Goal: Complete application form

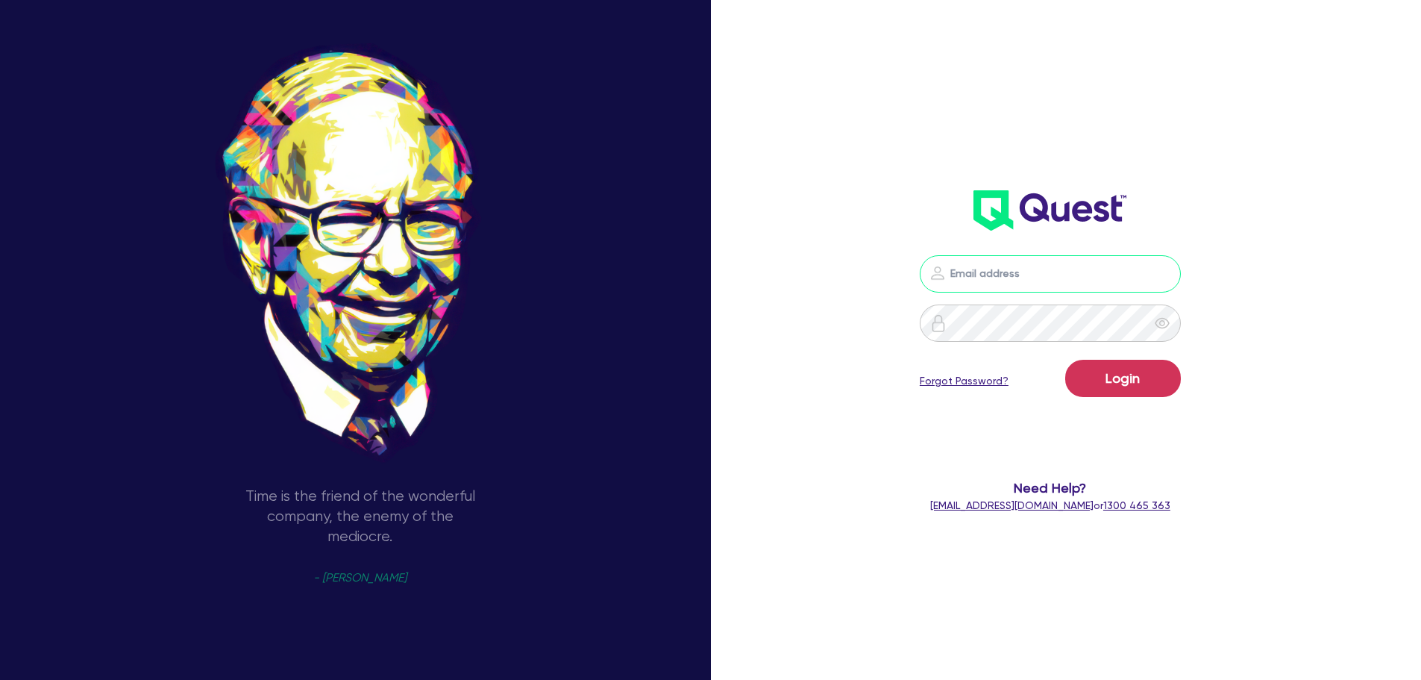
click at [1081, 282] on input "email" at bounding box center [1050, 273] width 261 height 37
type input "[PERSON_NAME][EMAIL_ADDRESS][DOMAIN_NAME]"
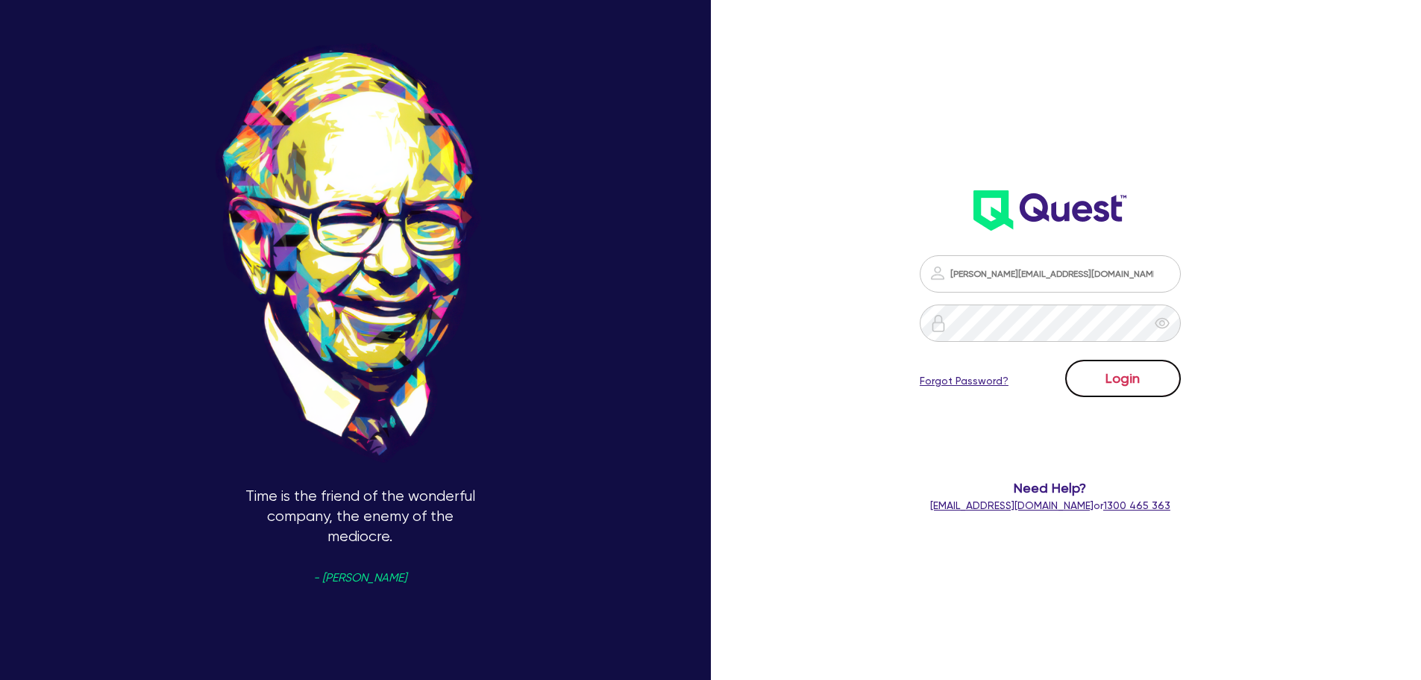
click at [1115, 382] on button "Login" at bounding box center [1123, 378] width 116 height 37
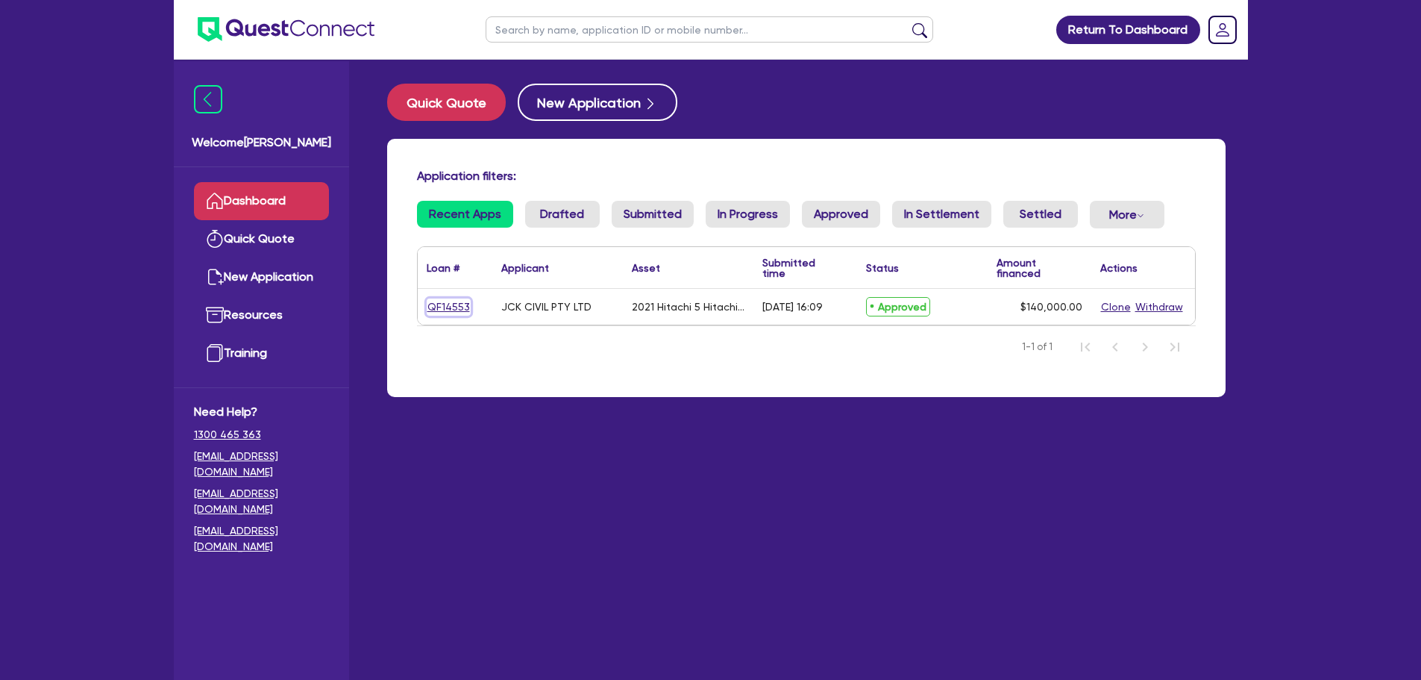
click at [464, 302] on link "QF14553" at bounding box center [449, 306] width 44 height 17
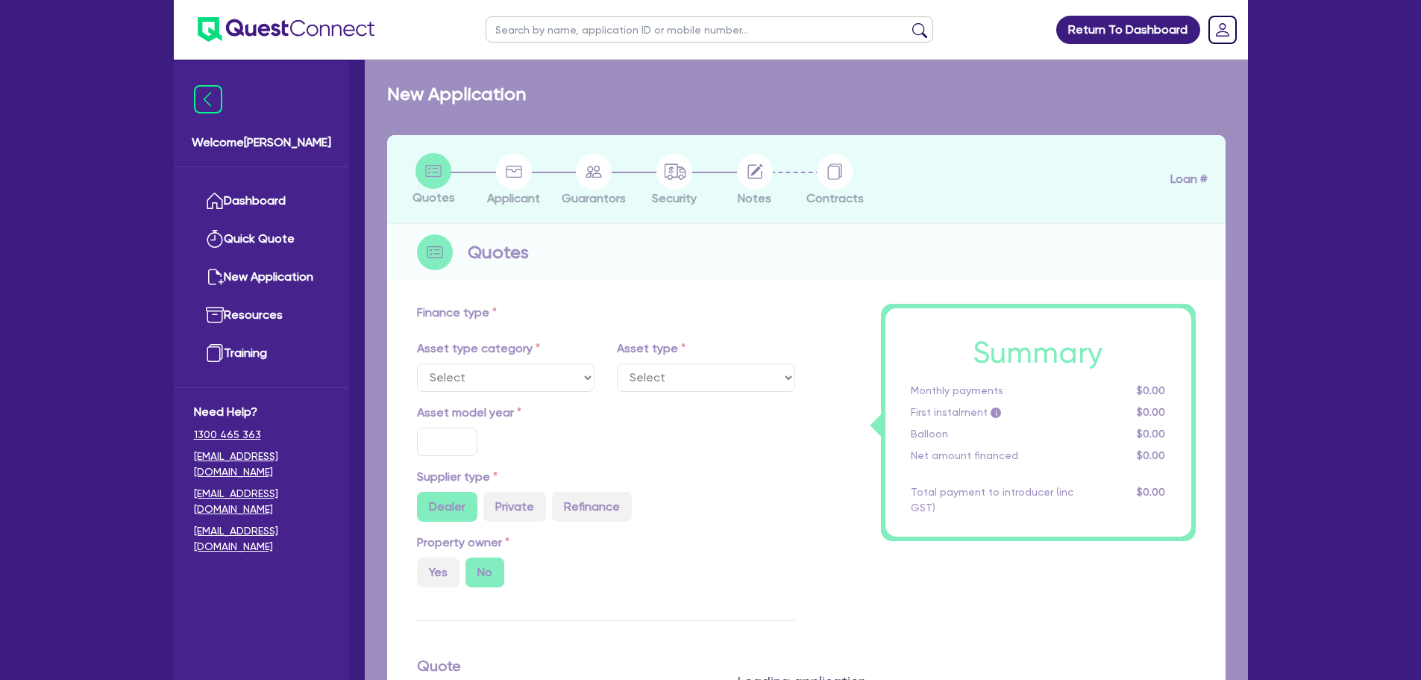
select select "PRIMARY_ASSETS"
type input "2021"
type input "250,000"
type input "110,000"
type input "30"
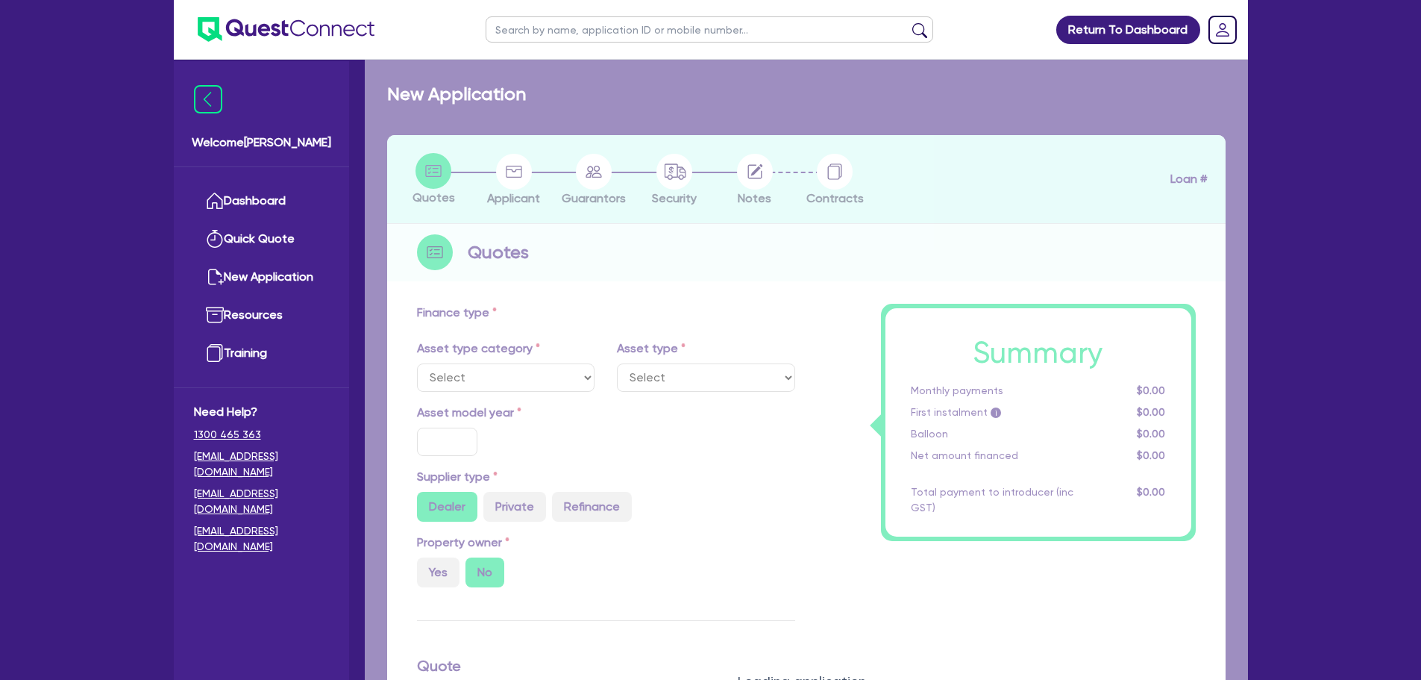
type input "75,000"
type input "7"
type input "9,800"
type input "17.95"
type input "900"
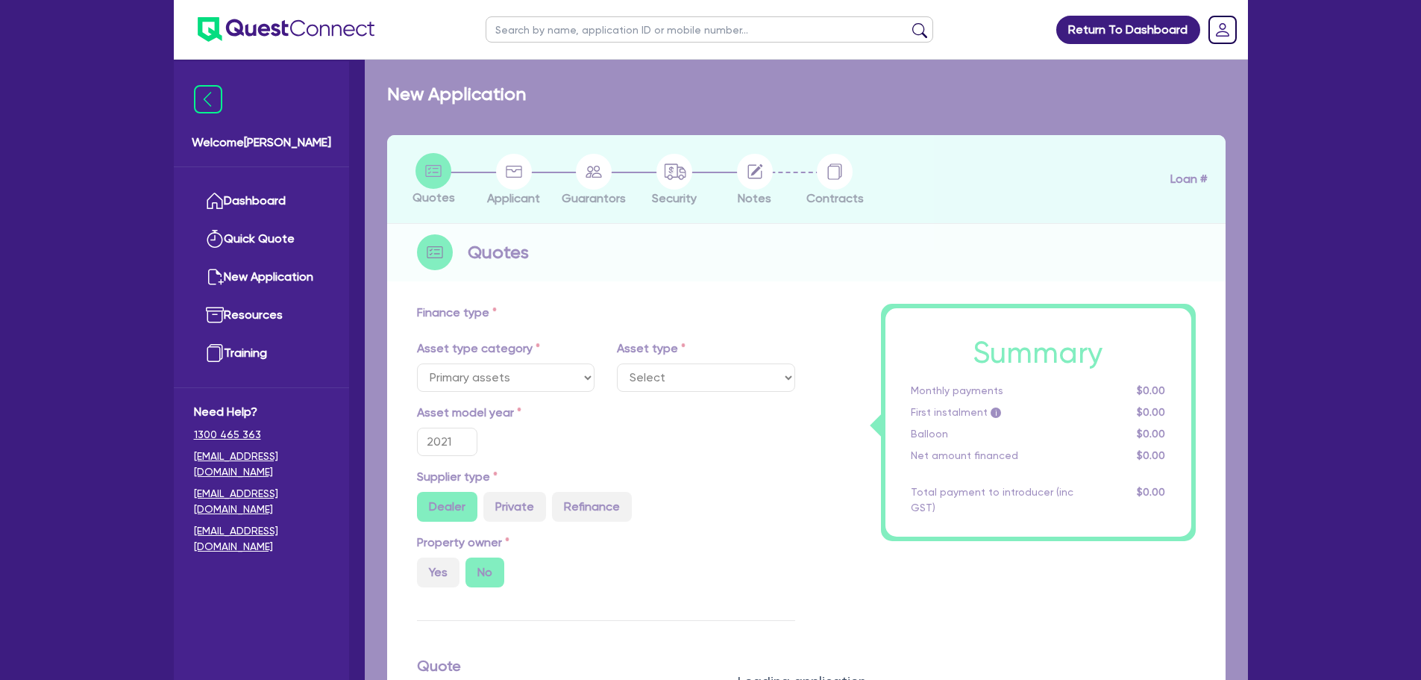
select select "YELLOW_GOODS_AND_EXCAVATORS"
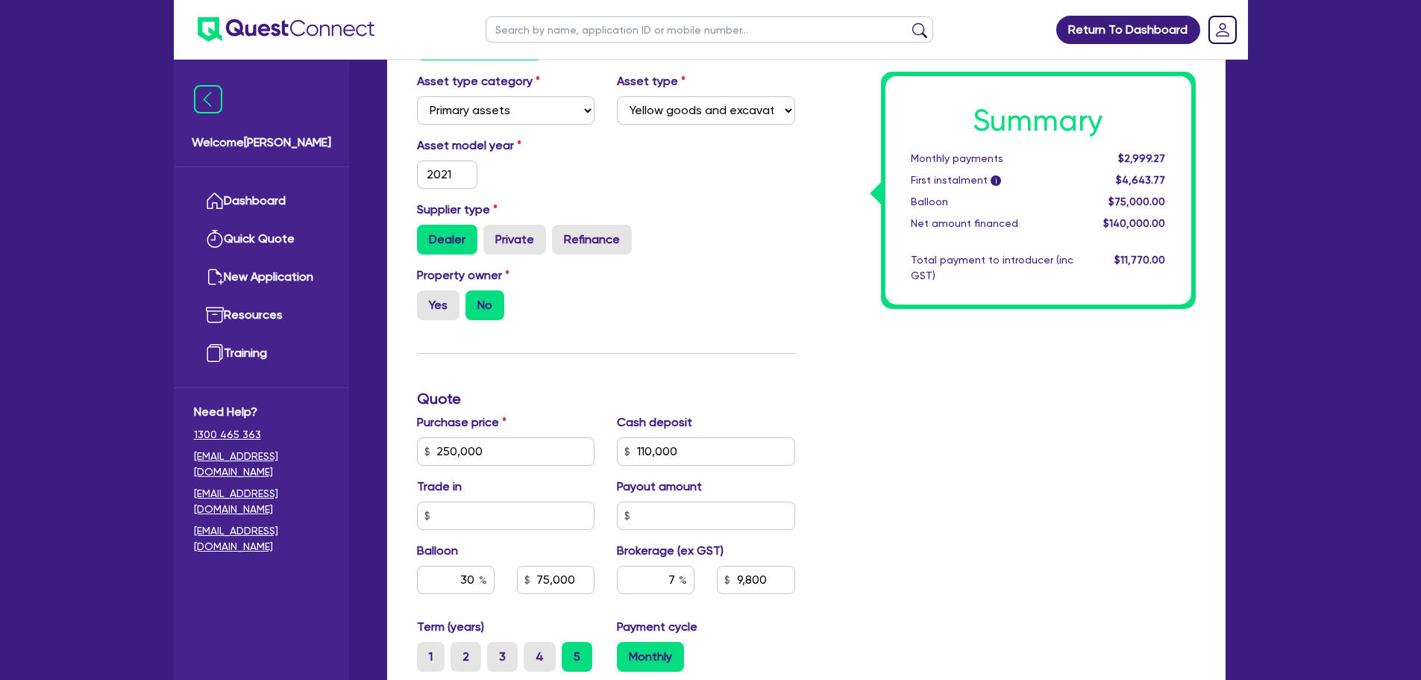
scroll to position [665, 0]
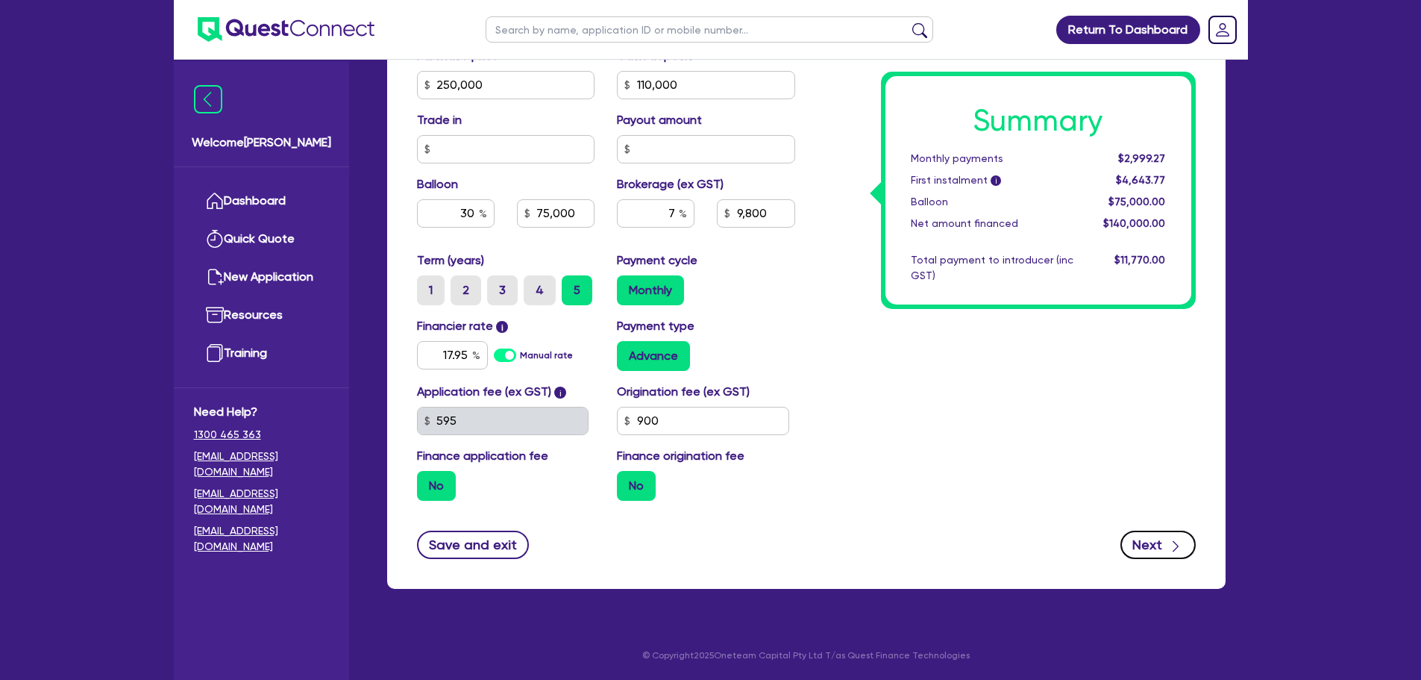
click at [1147, 539] on button "Next" at bounding box center [1158, 544] width 75 height 28
select select "COMPANY"
select select "BUILDING_CONSTRUCTION"
select select "BUSINESSES_INFRASTRUCTURE_PROJECT"
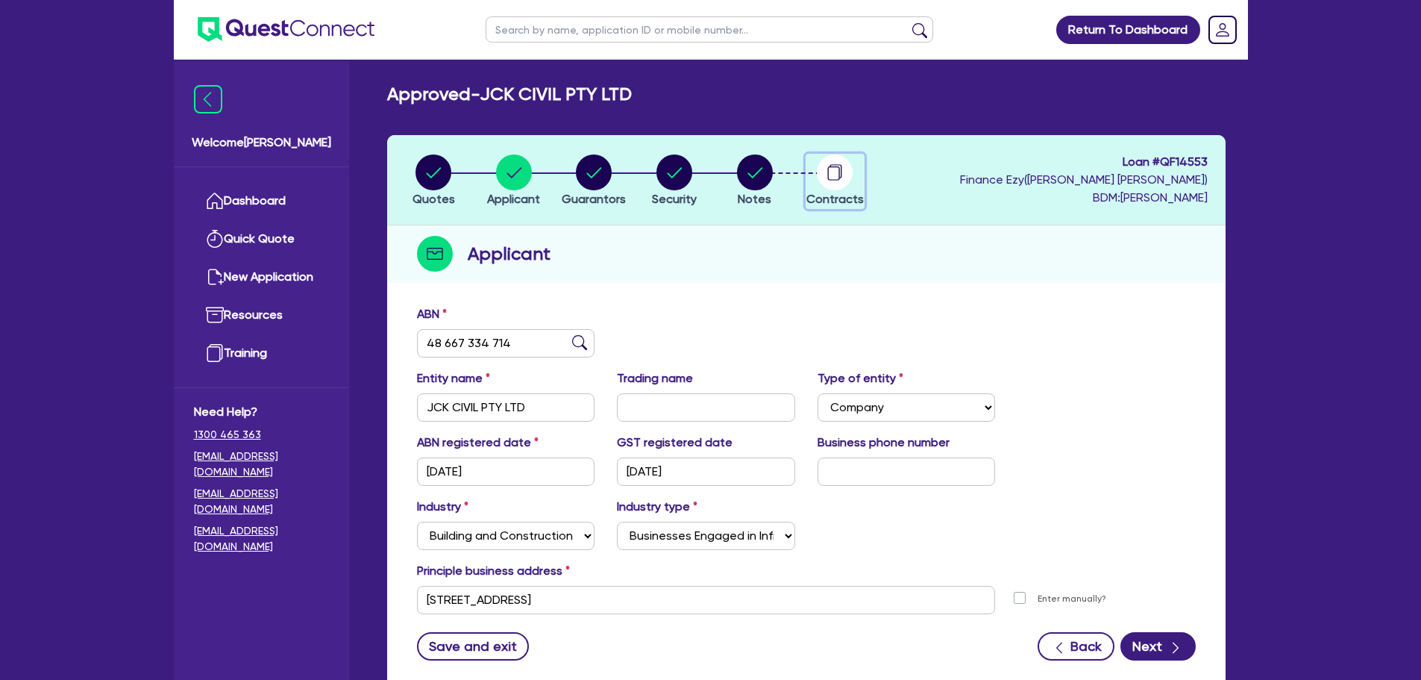
click at [838, 171] on circle "button" at bounding box center [835, 172] width 36 height 36
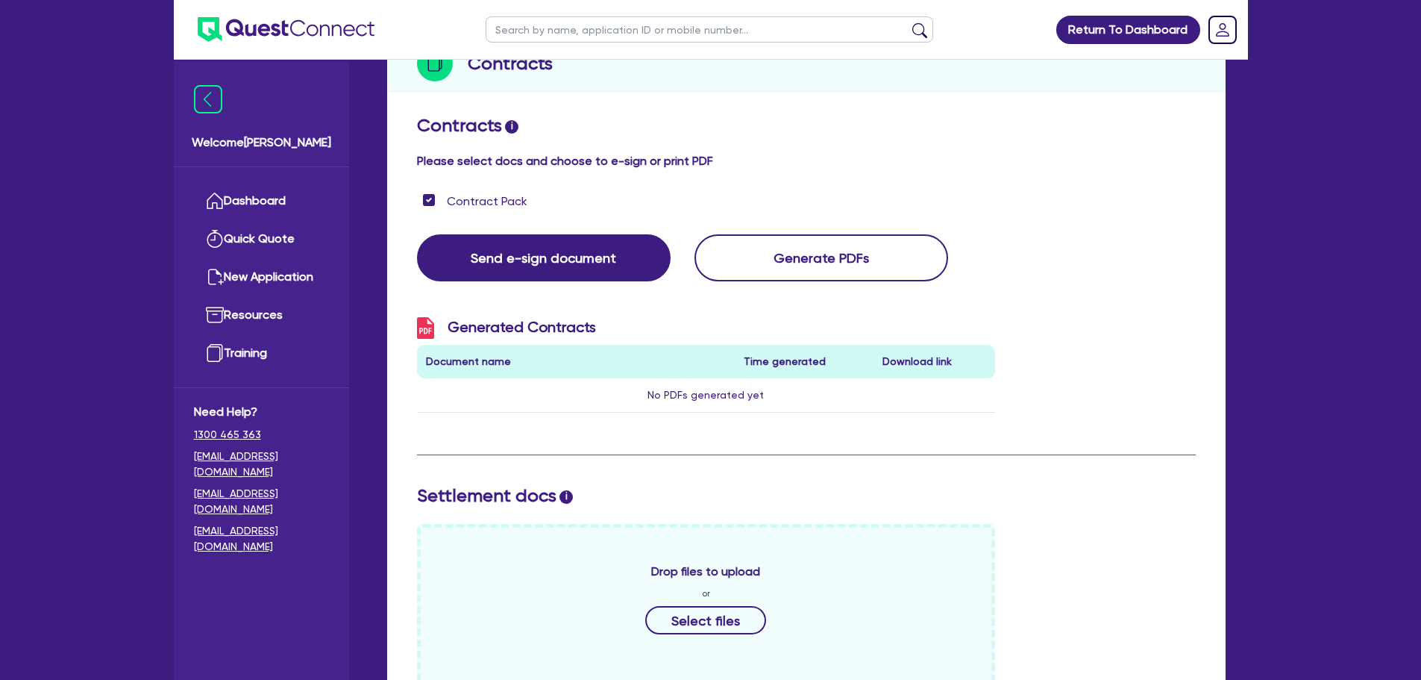
scroll to position [75, 0]
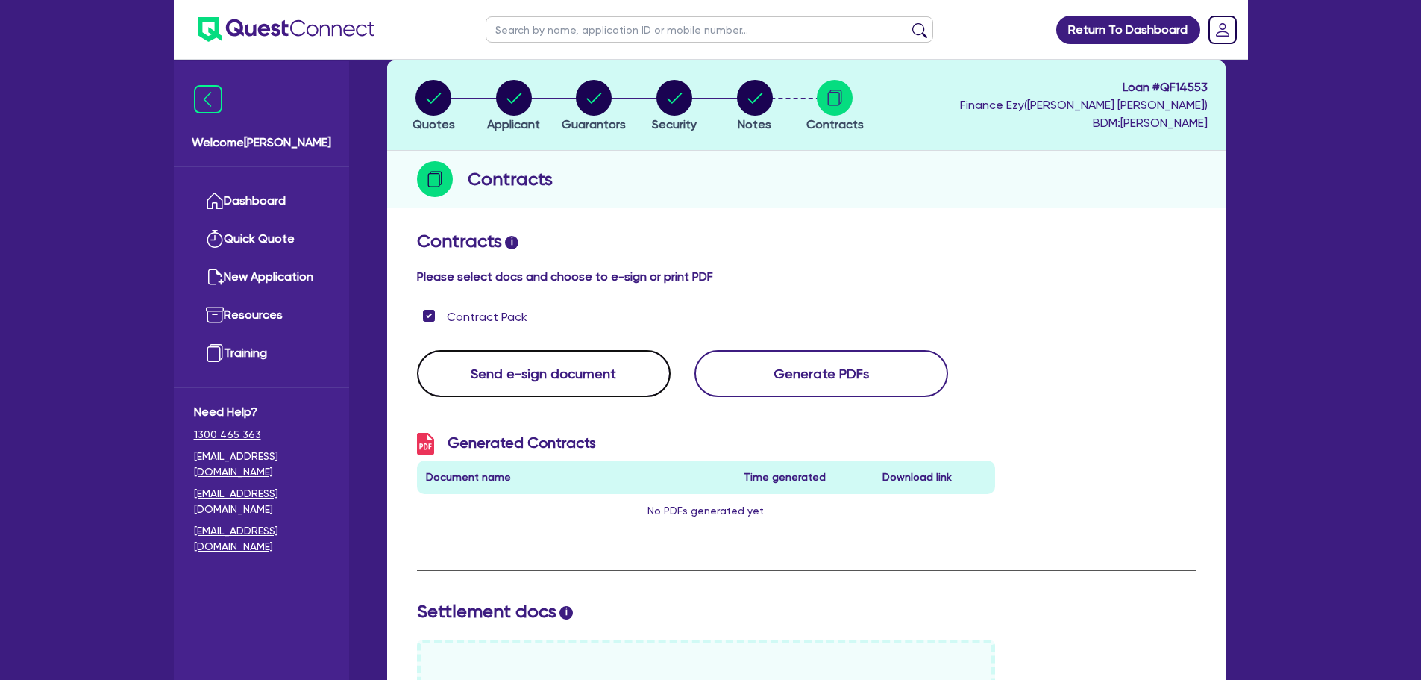
click at [548, 365] on button "Send e-sign document" at bounding box center [544, 373] width 254 height 47
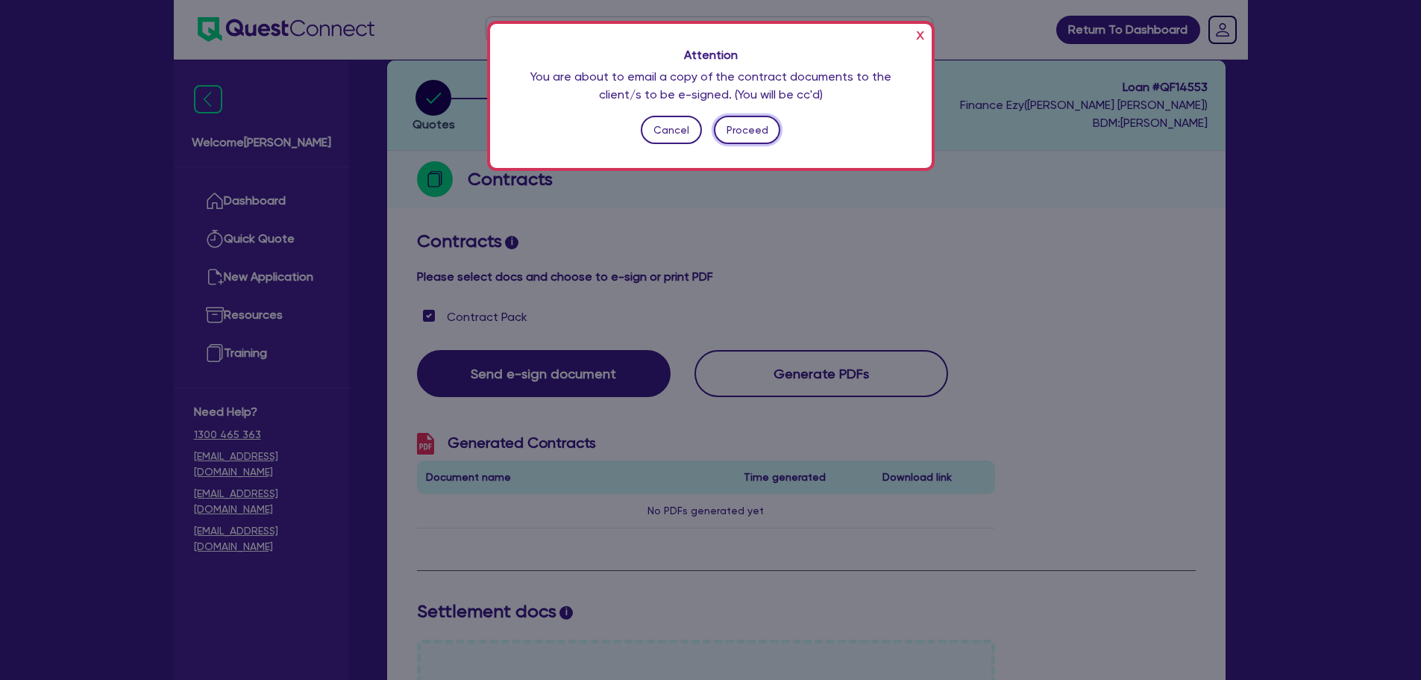
click at [739, 125] on button "Proceed" at bounding box center [747, 130] width 66 height 28
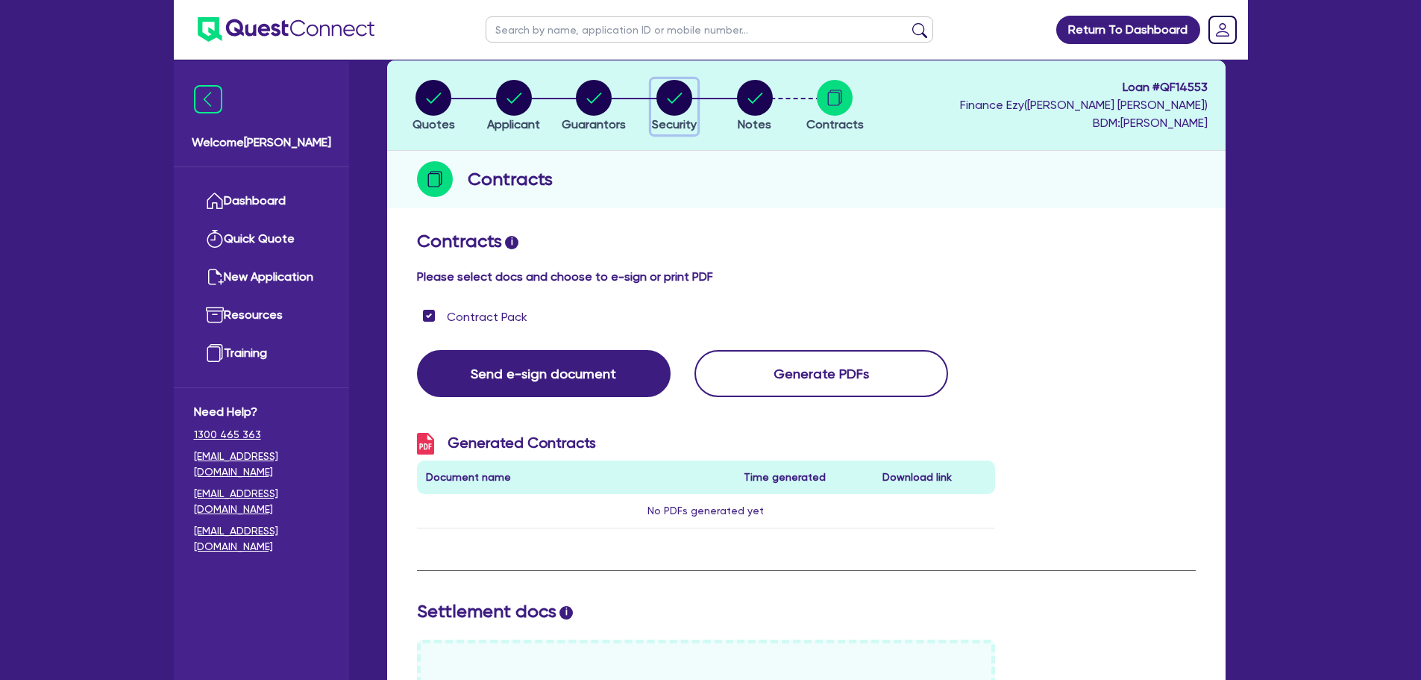
click at [672, 93] on circle "button" at bounding box center [675, 98] width 36 height 36
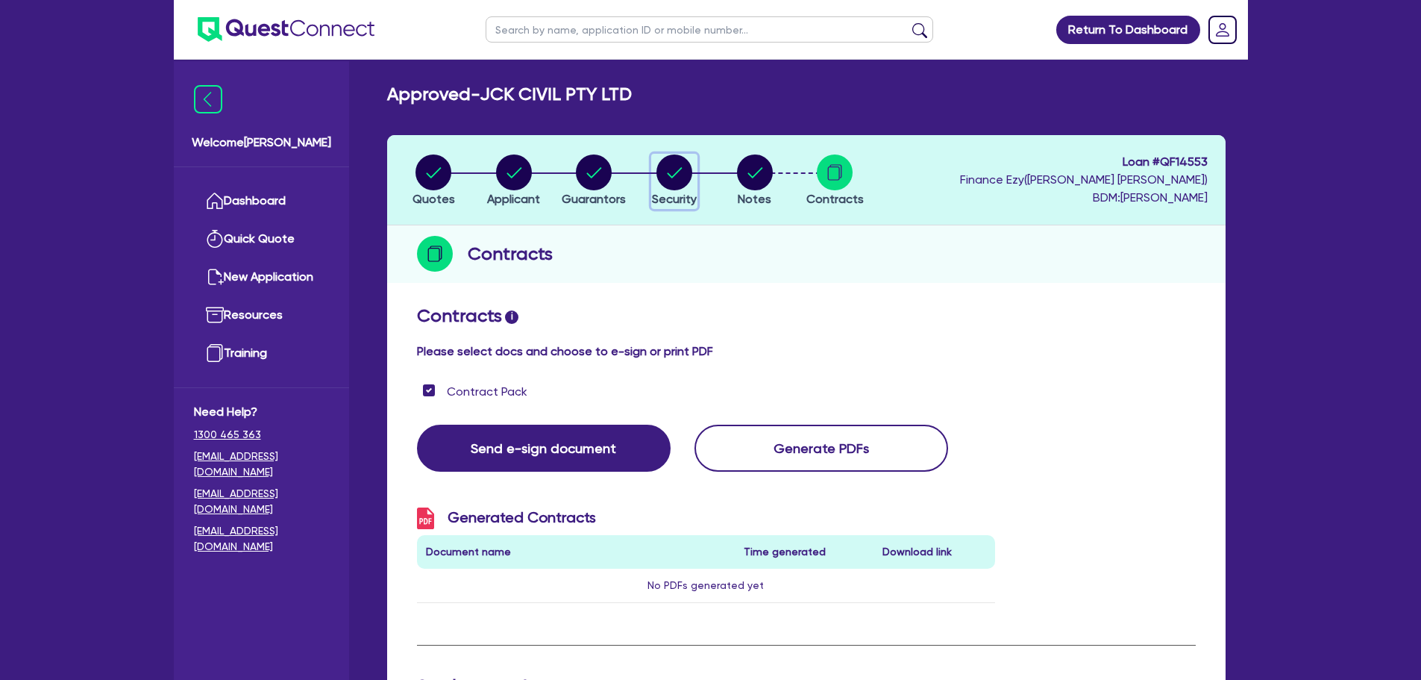
select select "PRIMARY_ASSETS"
select select "YELLOW_GOODS_AND_EXCAVATORS"
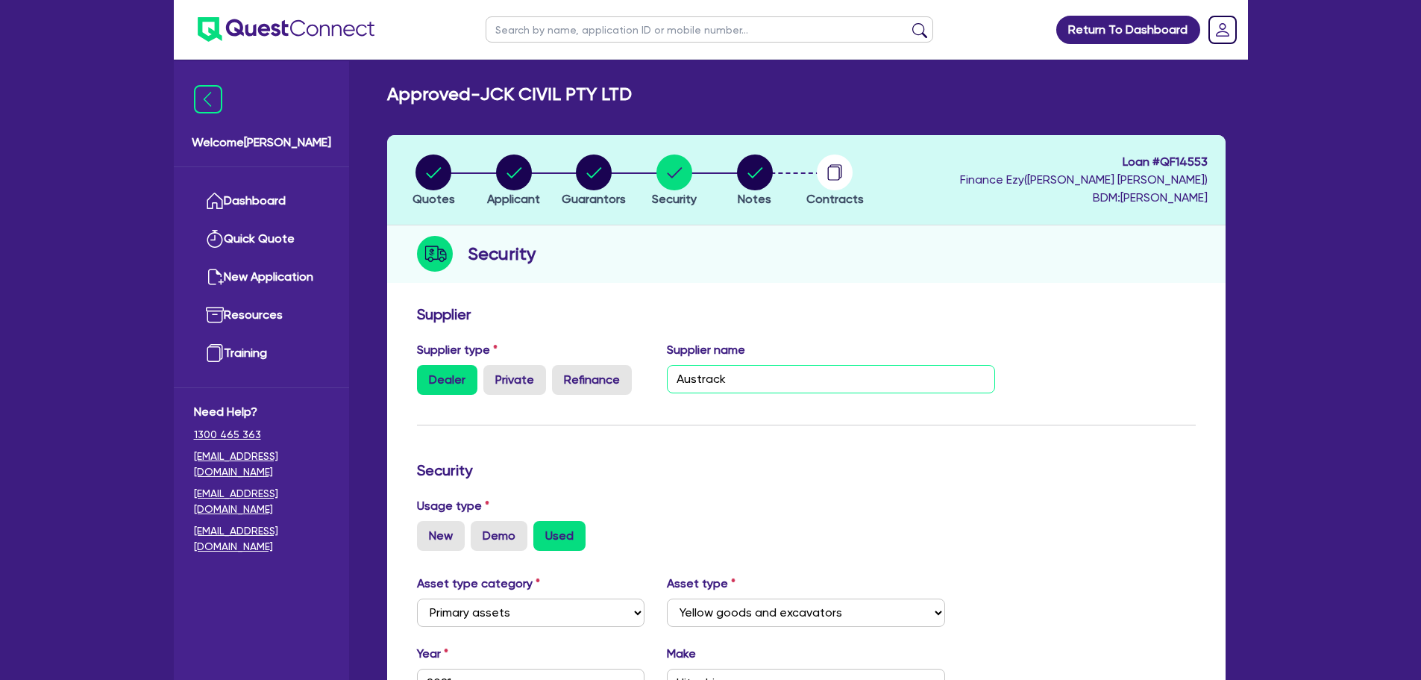
click at [755, 380] on input "Austrack" at bounding box center [831, 379] width 328 height 28
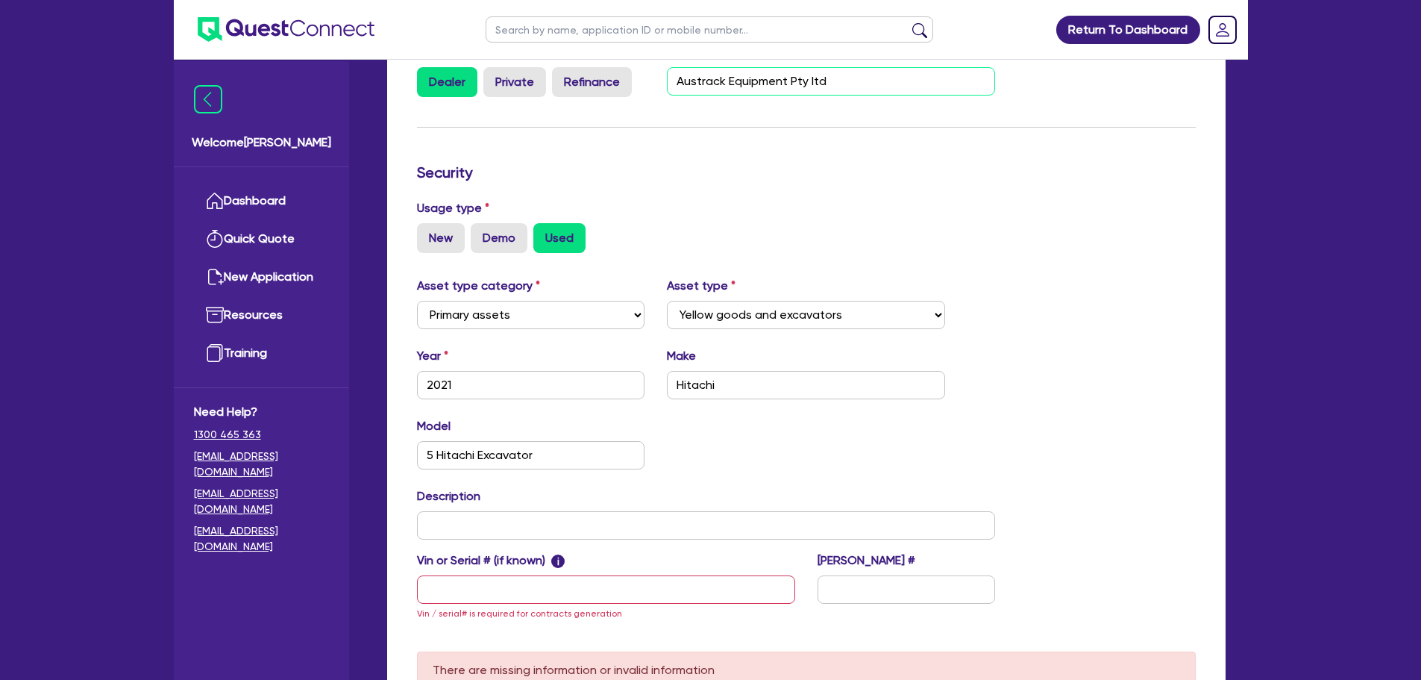
scroll to position [298, 0]
type input "Austrack Equipment Pty ltd"
click at [757, 384] on input "Hitachi" at bounding box center [806, 384] width 278 height 28
paste input "Caterpillar"
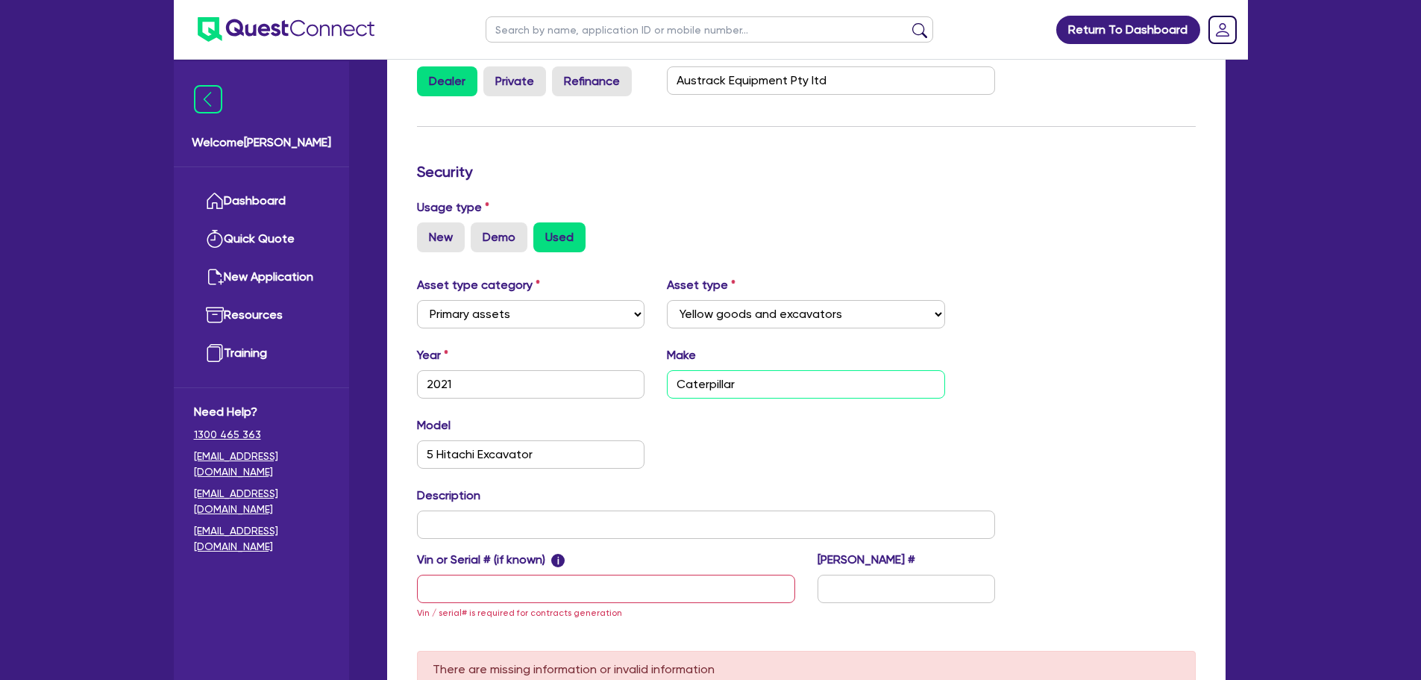
type input "Caterpillar"
click at [522, 462] on input "5 Hitachi Excavator" at bounding box center [531, 454] width 228 height 28
paste input "336-07GC"
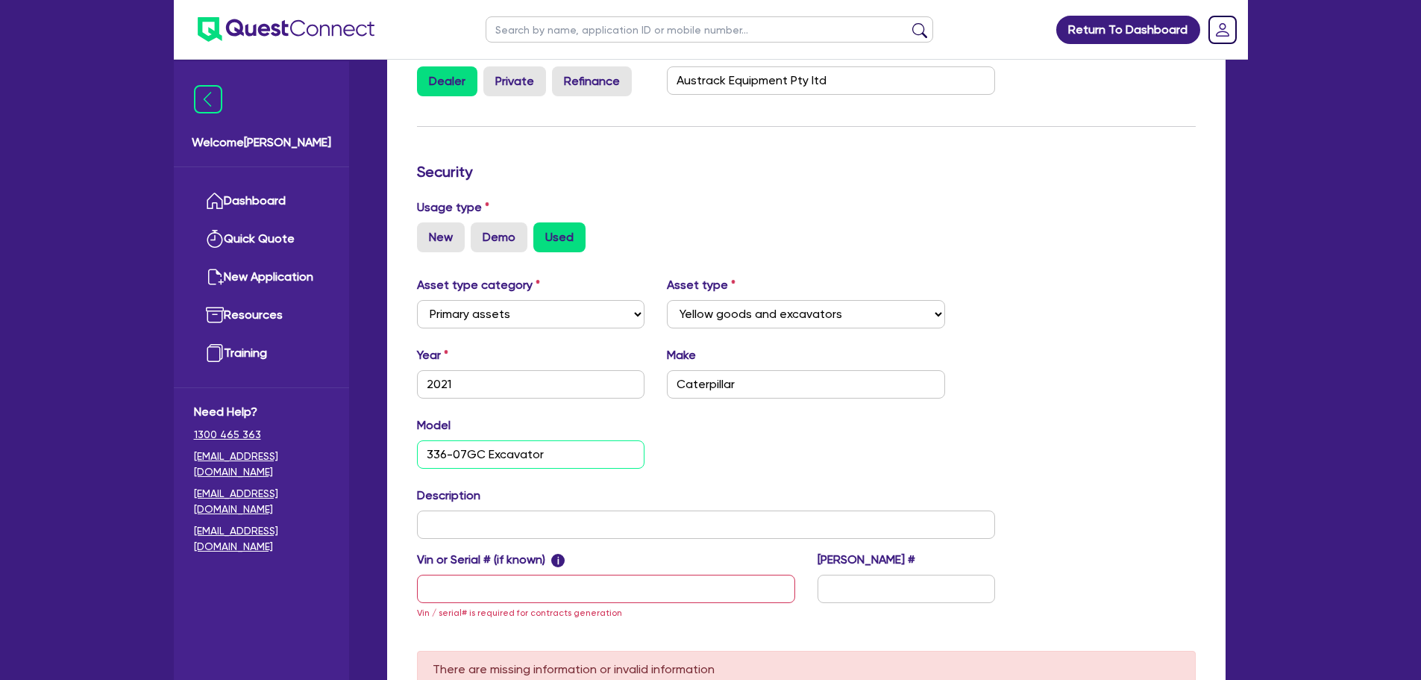
type input "336-07GC Excavator"
click at [483, 592] on input "text" at bounding box center [606, 588] width 378 height 28
click at [474, 518] on input "text" at bounding box center [706, 524] width 579 height 28
click at [475, 597] on input "text" at bounding box center [606, 588] width 378 height 28
paste input "JFW21258"
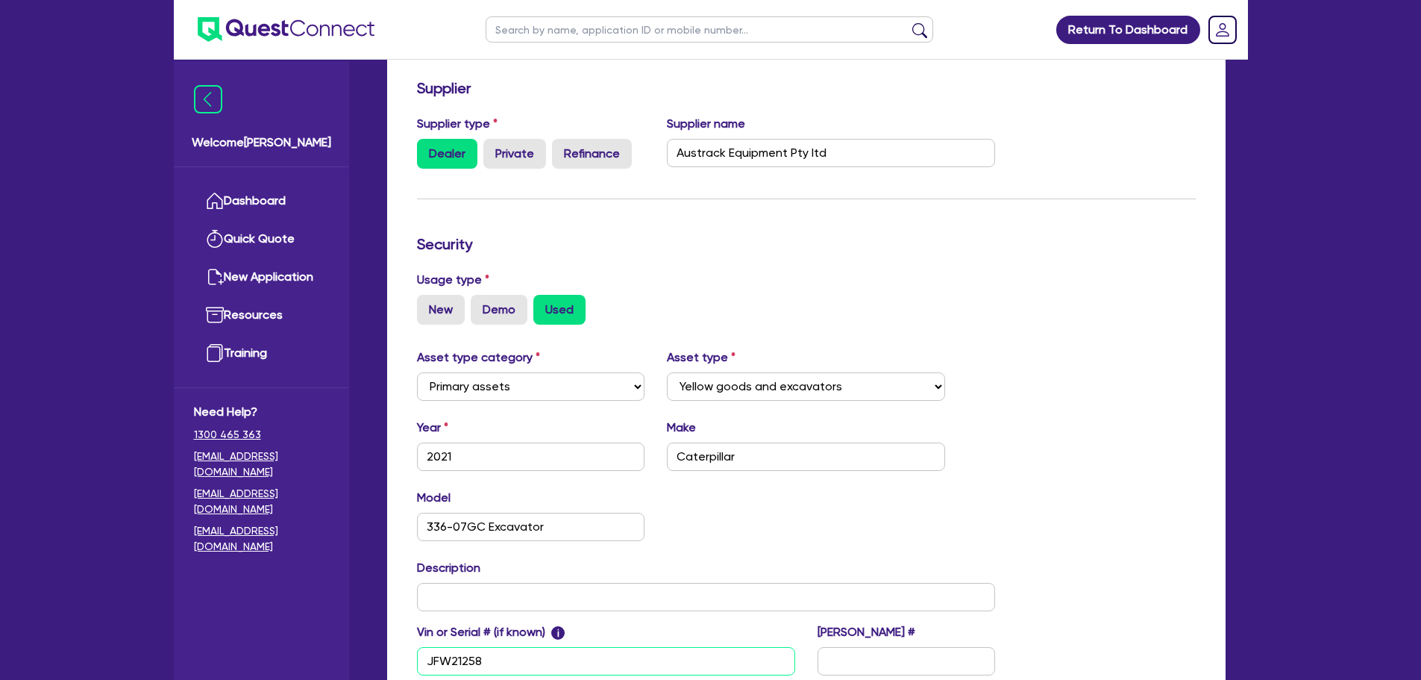
scroll to position [407, 0]
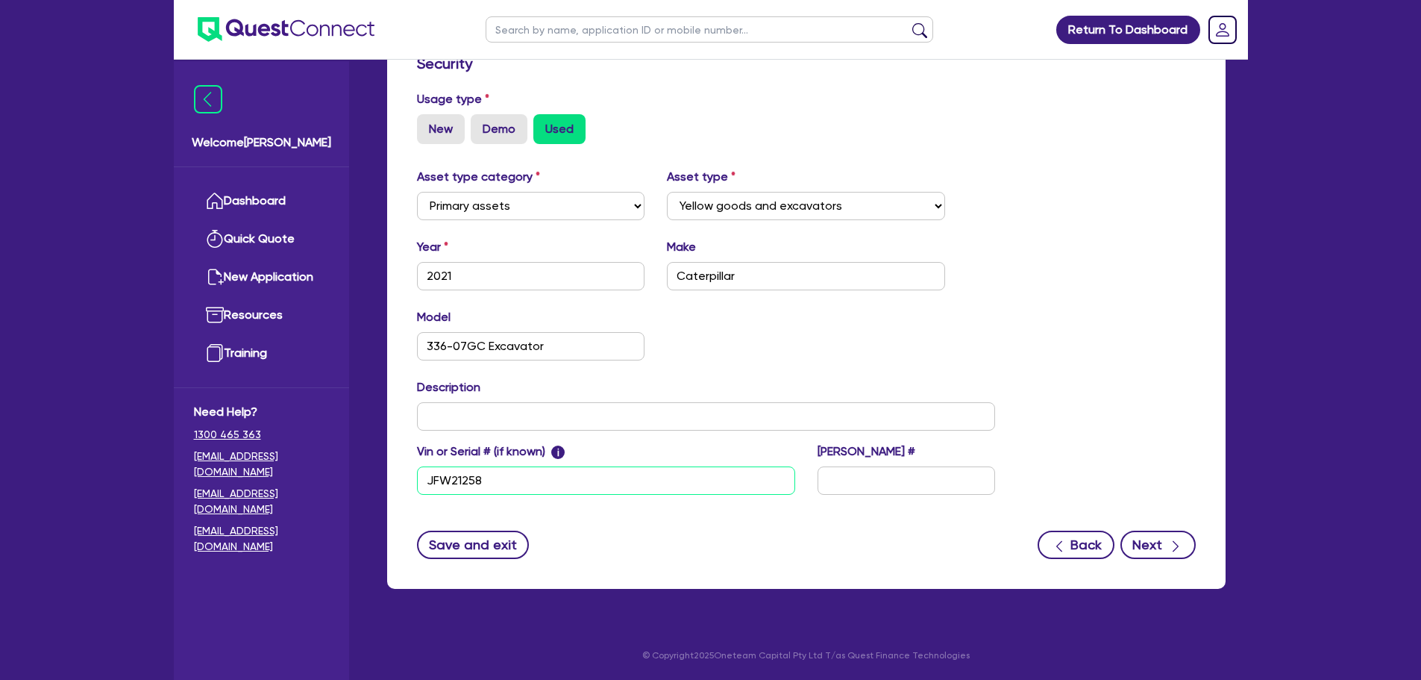
type input "JFW21258"
click at [1156, 533] on button "Next" at bounding box center [1158, 544] width 75 height 28
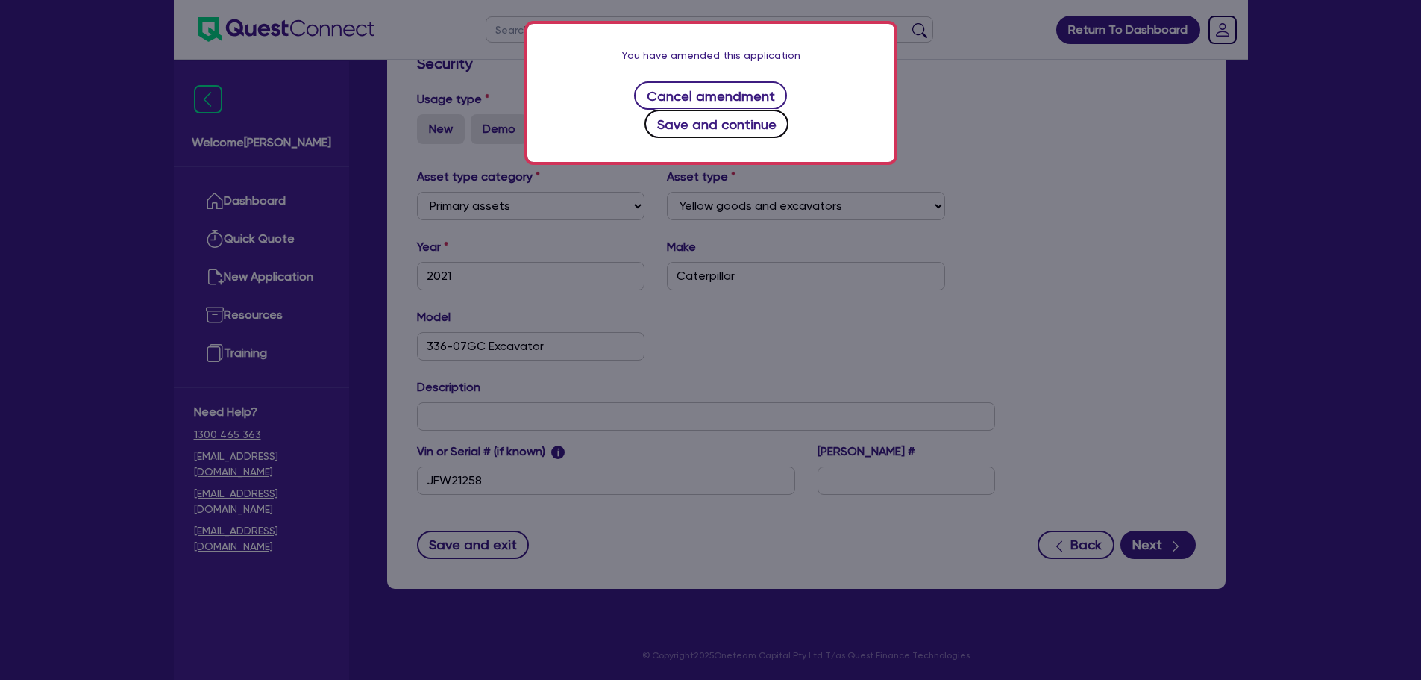
click at [789, 110] on button "Save and continue" at bounding box center [717, 124] width 144 height 28
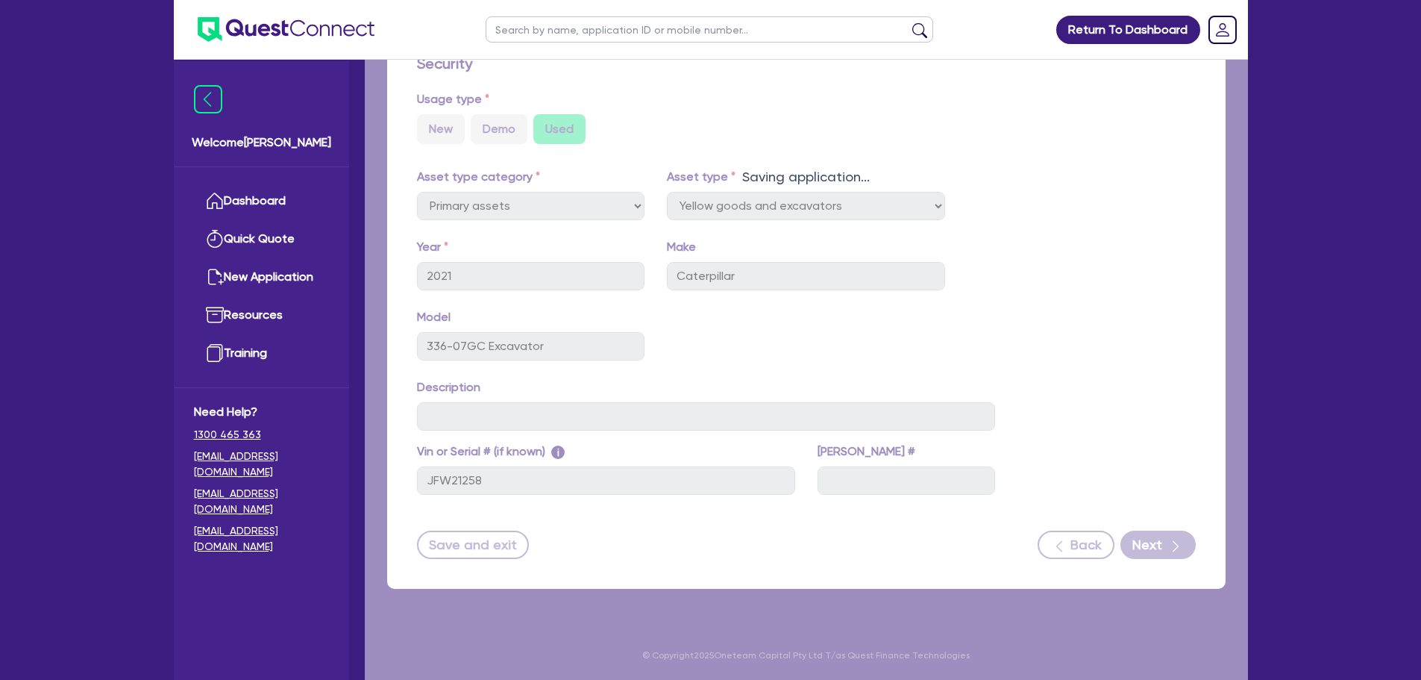
select select "Quest Finance - Own Book"
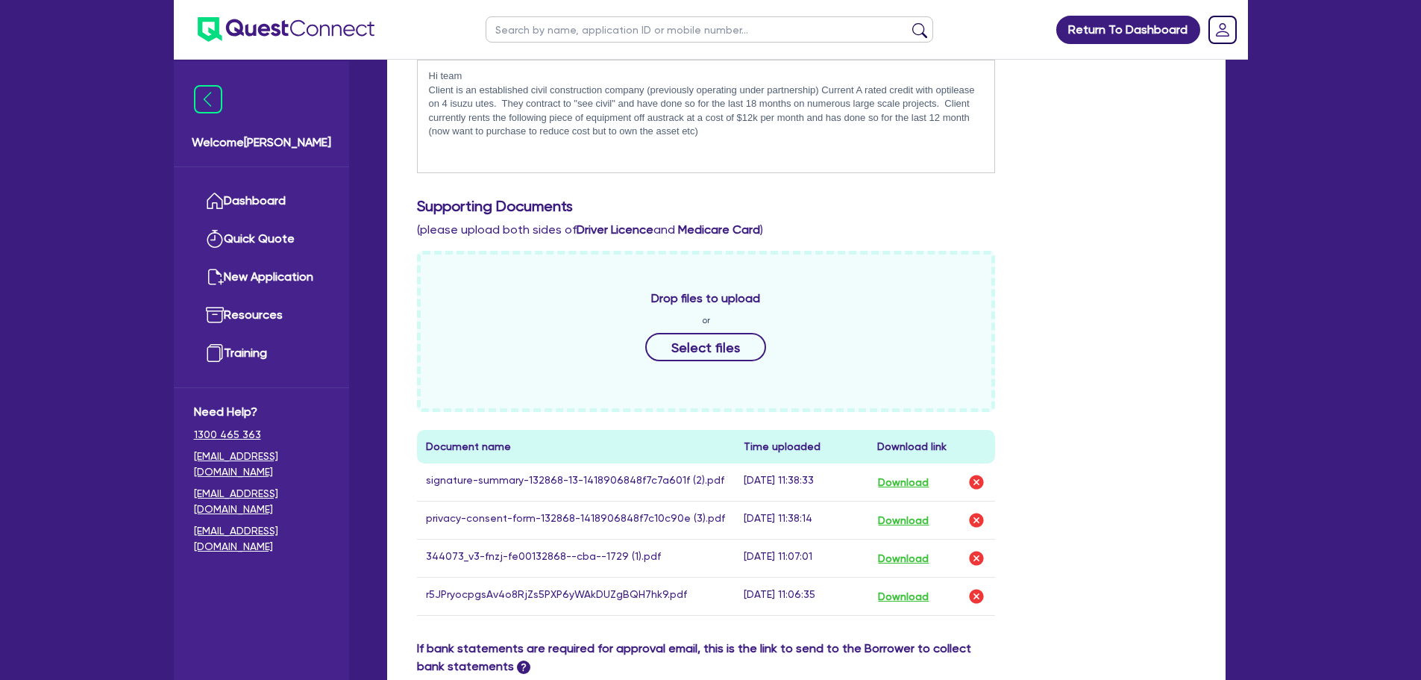
scroll to position [771, 0]
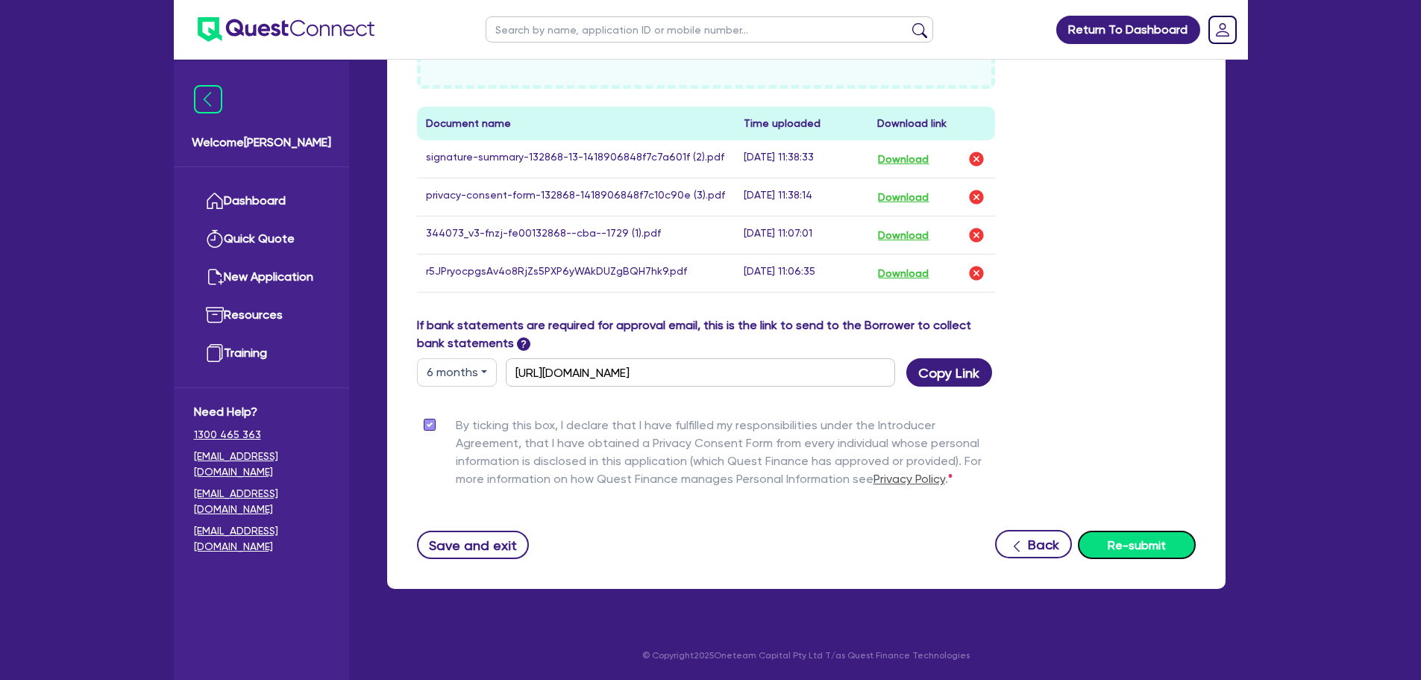
click at [1135, 542] on button "Re-submit" at bounding box center [1137, 544] width 118 height 28
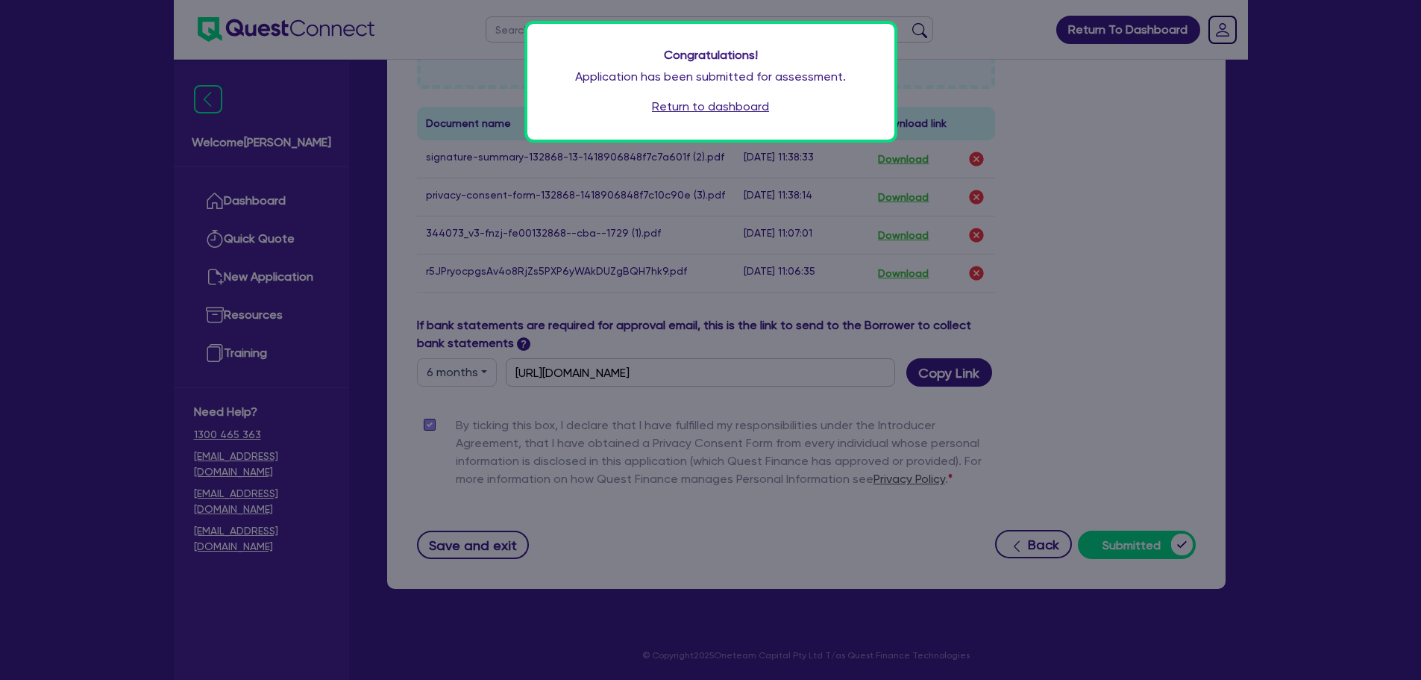
click at [727, 105] on link "Return to dashboard" at bounding box center [710, 107] width 117 height 18
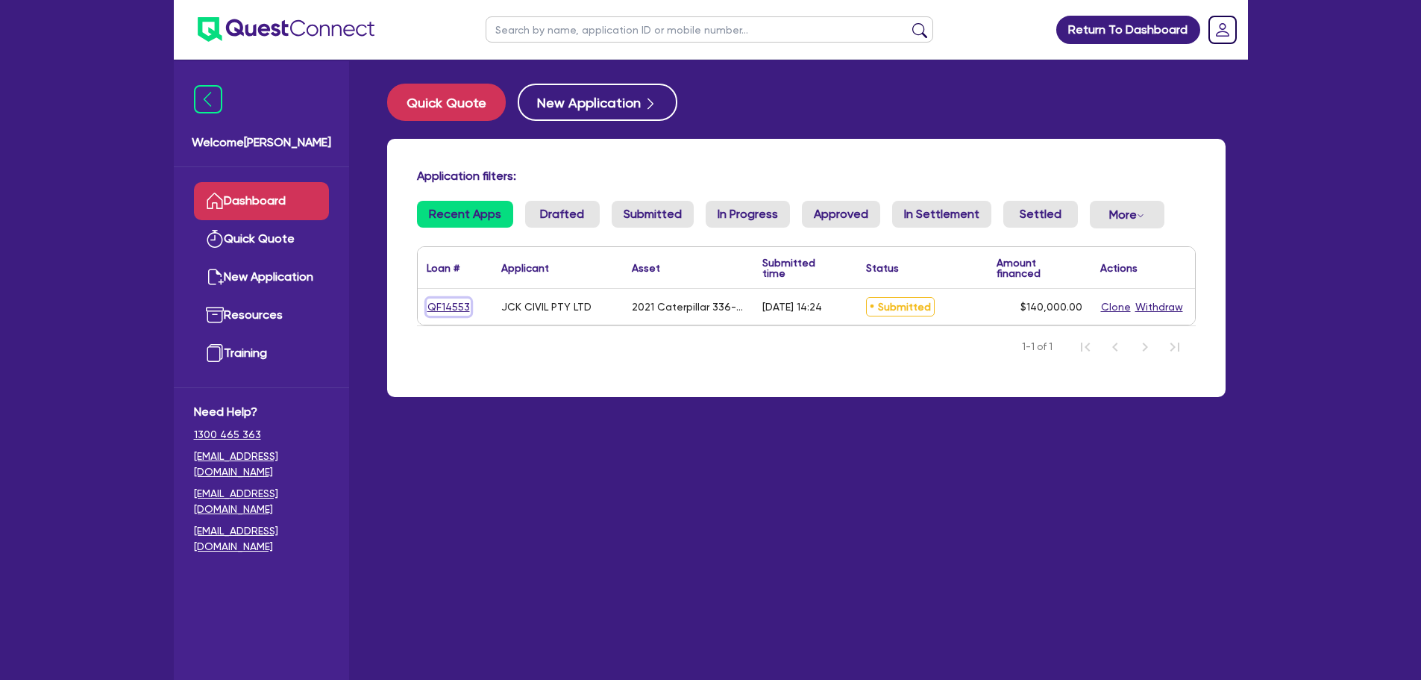
click at [446, 304] on link "QF14553" at bounding box center [449, 306] width 44 height 17
select select "PRIMARY_ASSETS"
select select "YELLOW_GOODS_AND_EXCAVATORS"
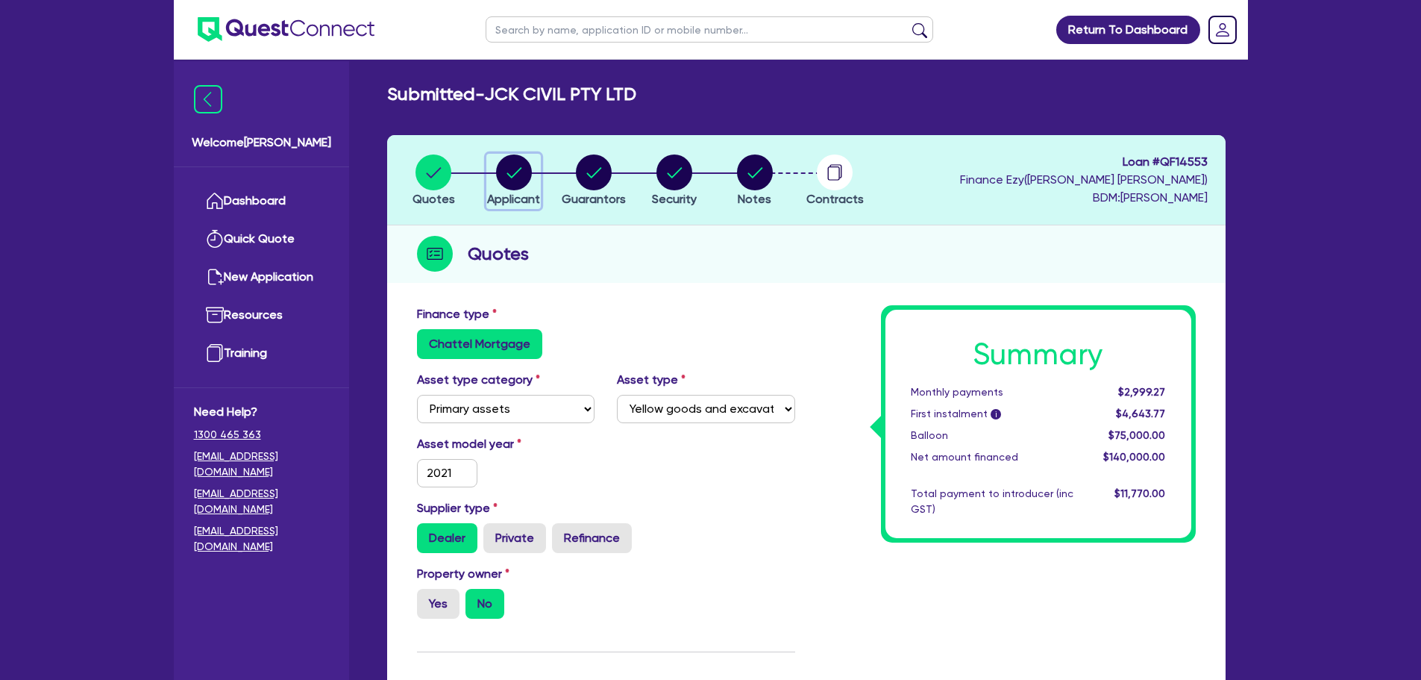
click at [493, 192] on span "Applicant" at bounding box center [513, 199] width 53 height 14
select select "COMPANY"
select select "BUILDING_CONSTRUCTION"
select select "BUSINESSES_INFRASTRUCTURE_PROJECT"
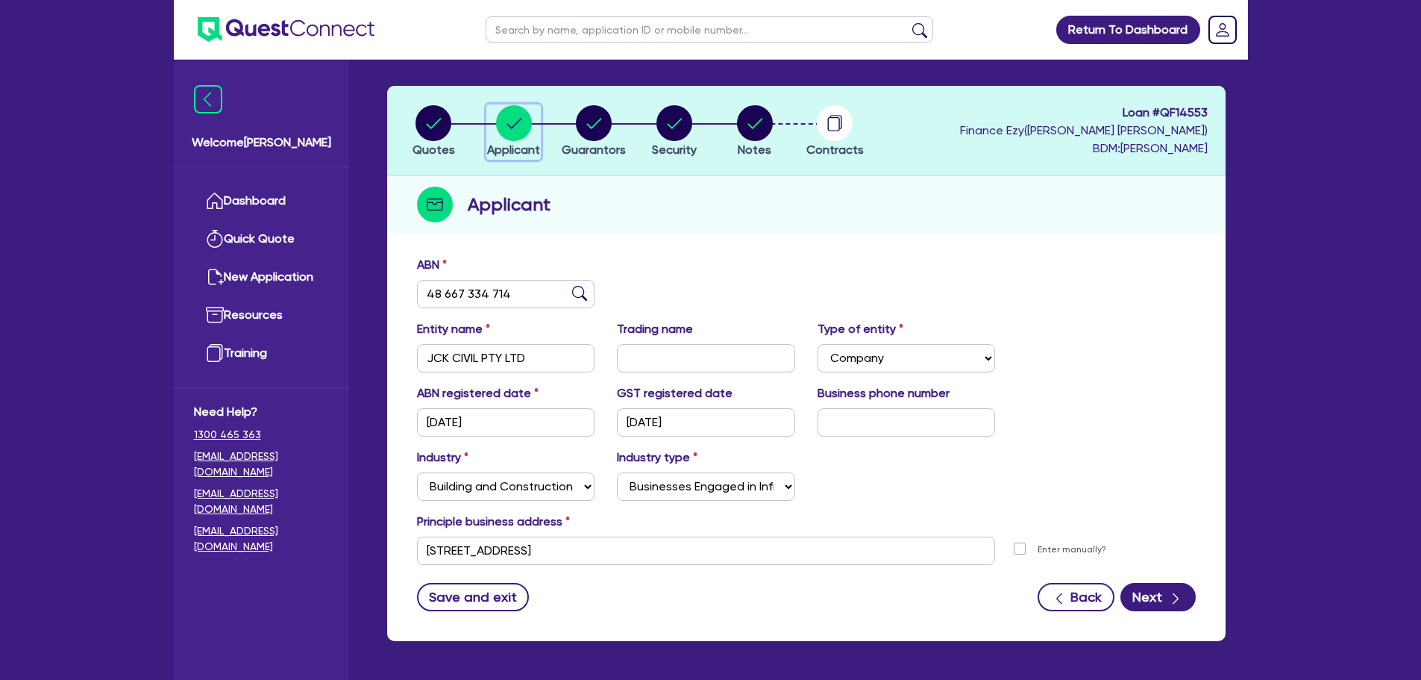
scroll to position [27, 0]
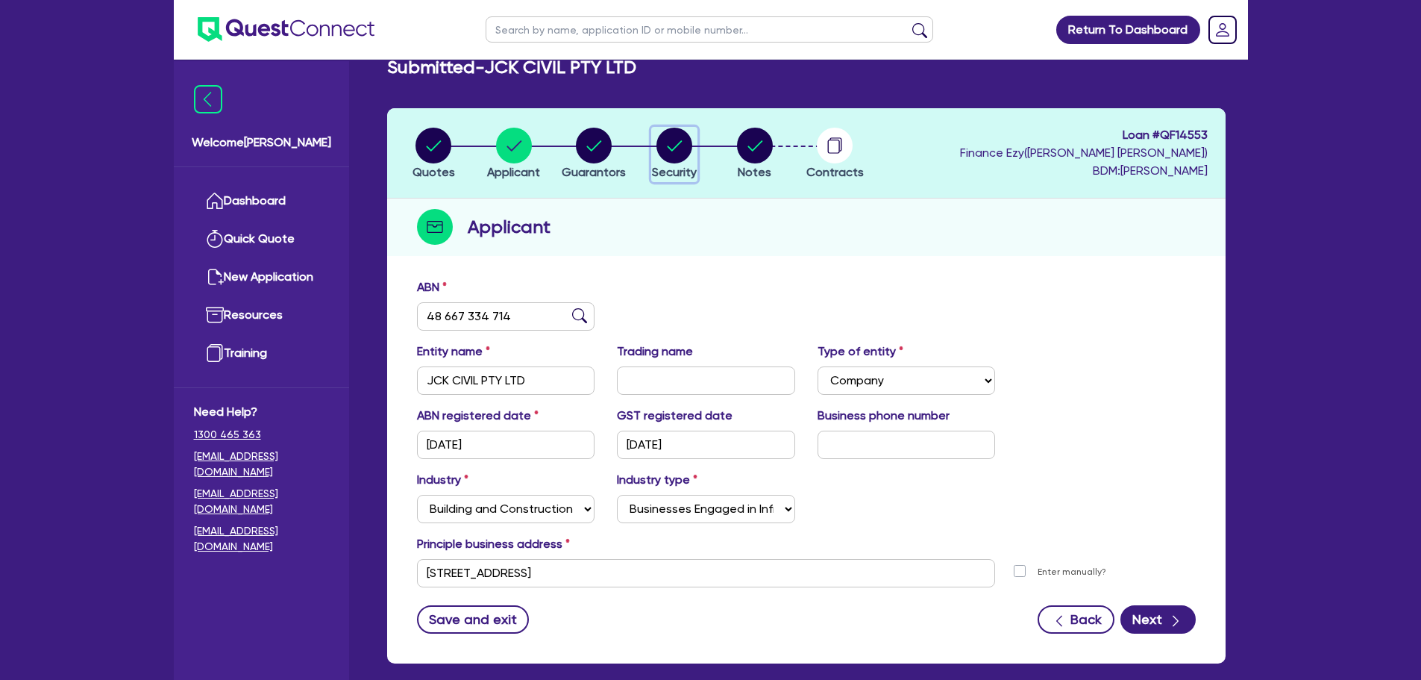
click at [662, 162] on icon "button" at bounding box center [675, 146] width 36 height 36
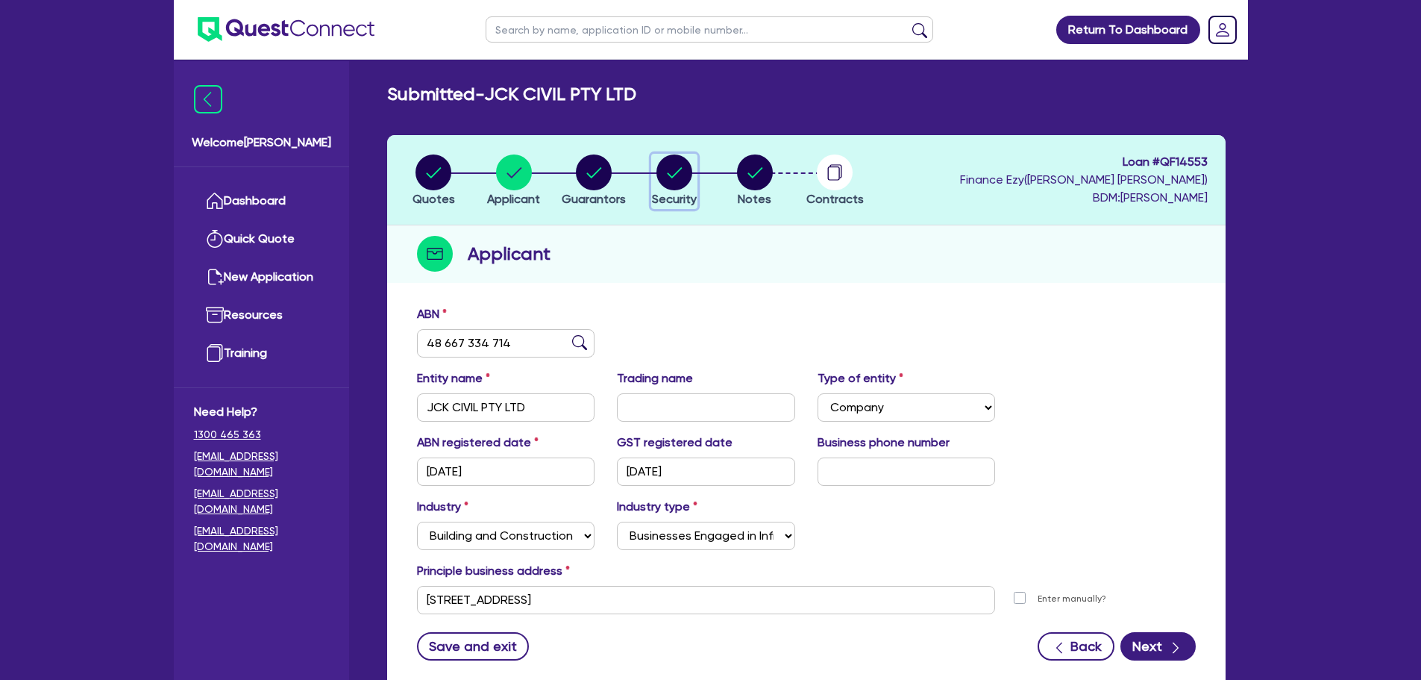
select select "PRIMARY_ASSETS"
select select "YELLOW_GOODS_AND_EXCAVATORS"
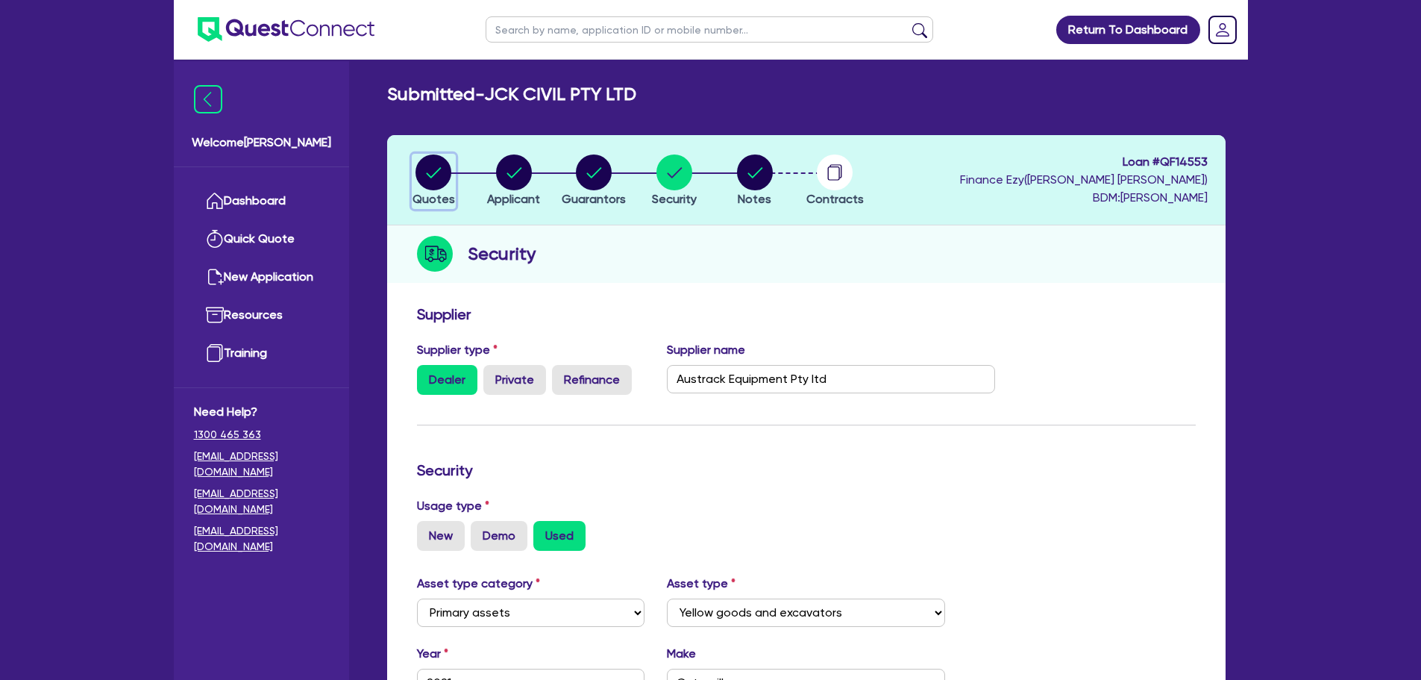
click at [438, 201] on span "Quotes" at bounding box center [434, 199] width 43 height 14
select select "PRIMARY_ASSETS"
select select "YELLOW_GOODS_AND_EXCAVATORS"
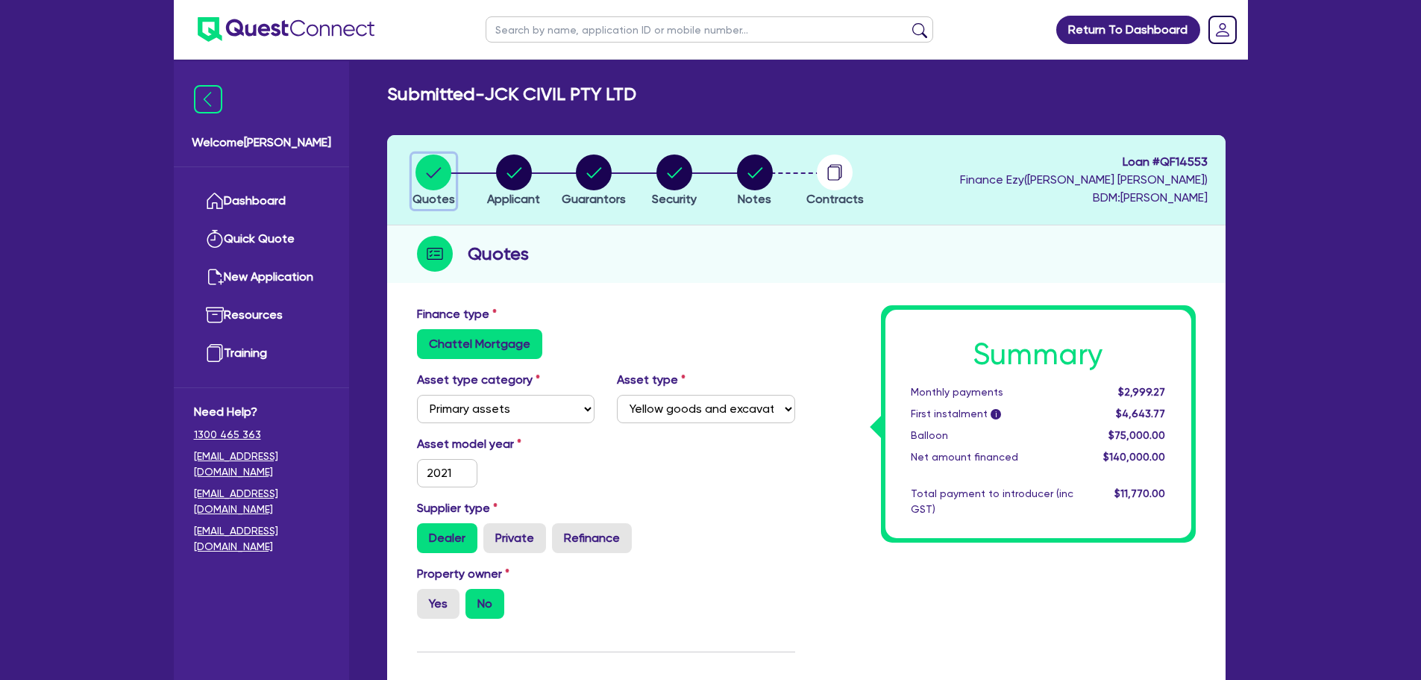
scroll to position [298, 0]
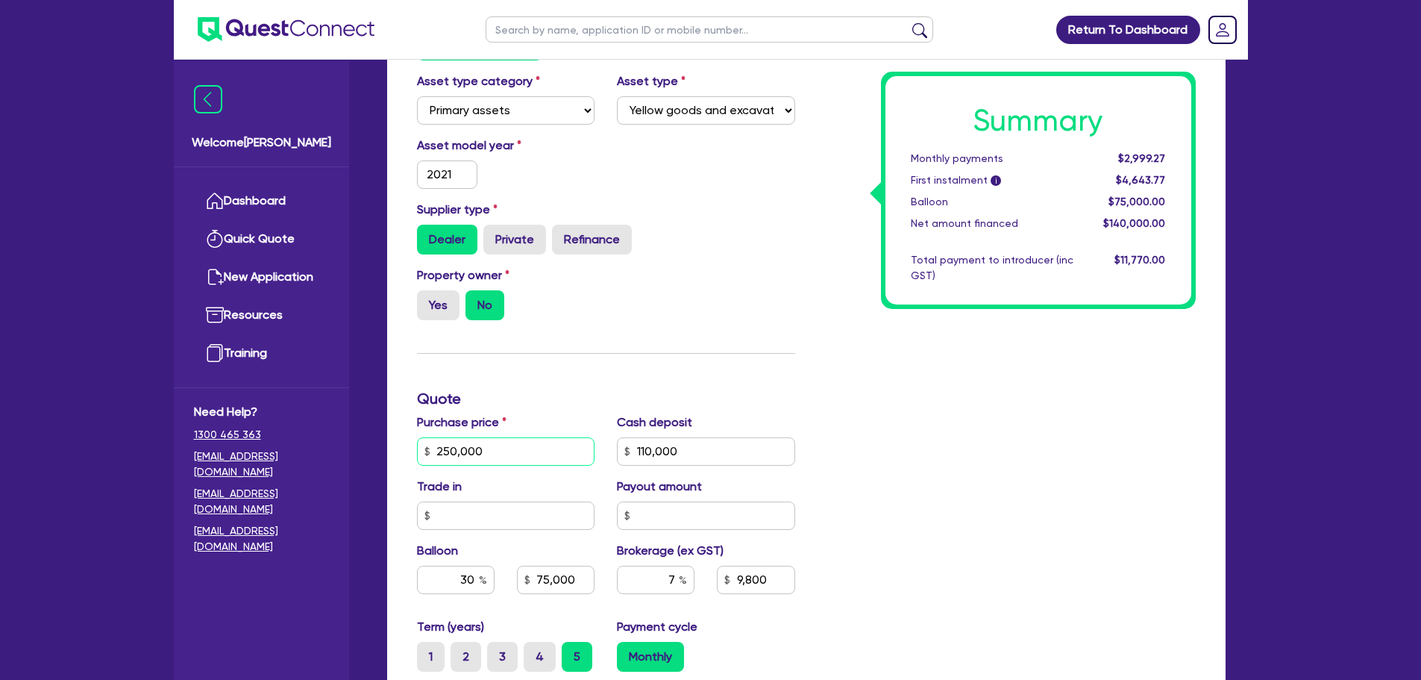
click at [495, 438] on input "250,000" at bounding box center [506, 451] width 178 height 28
type input "264,000"
type input "110,000"
type input "75,000"
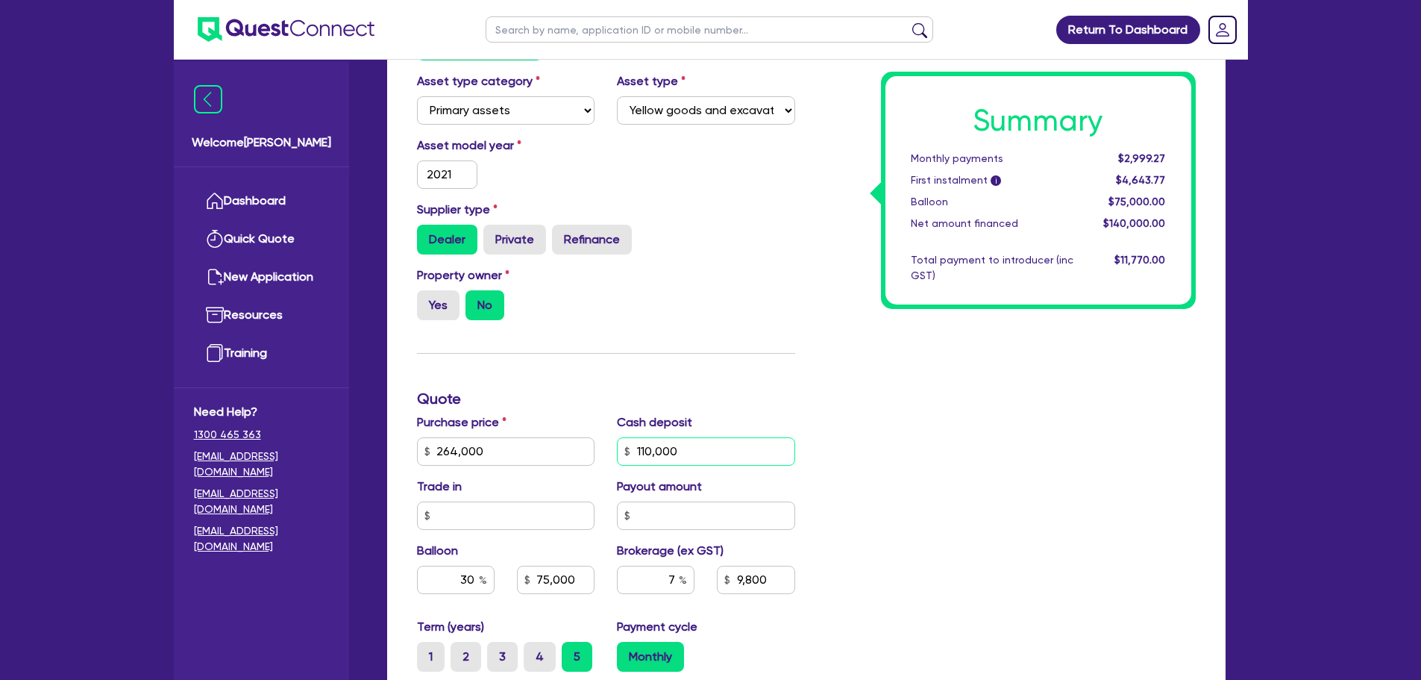
type input "9,800"
click at [713, 454] on input "110,000" at bounding box center [706, 451] width 178 height 28
type input "110,000"
type input "79,200"
type input "10,780"
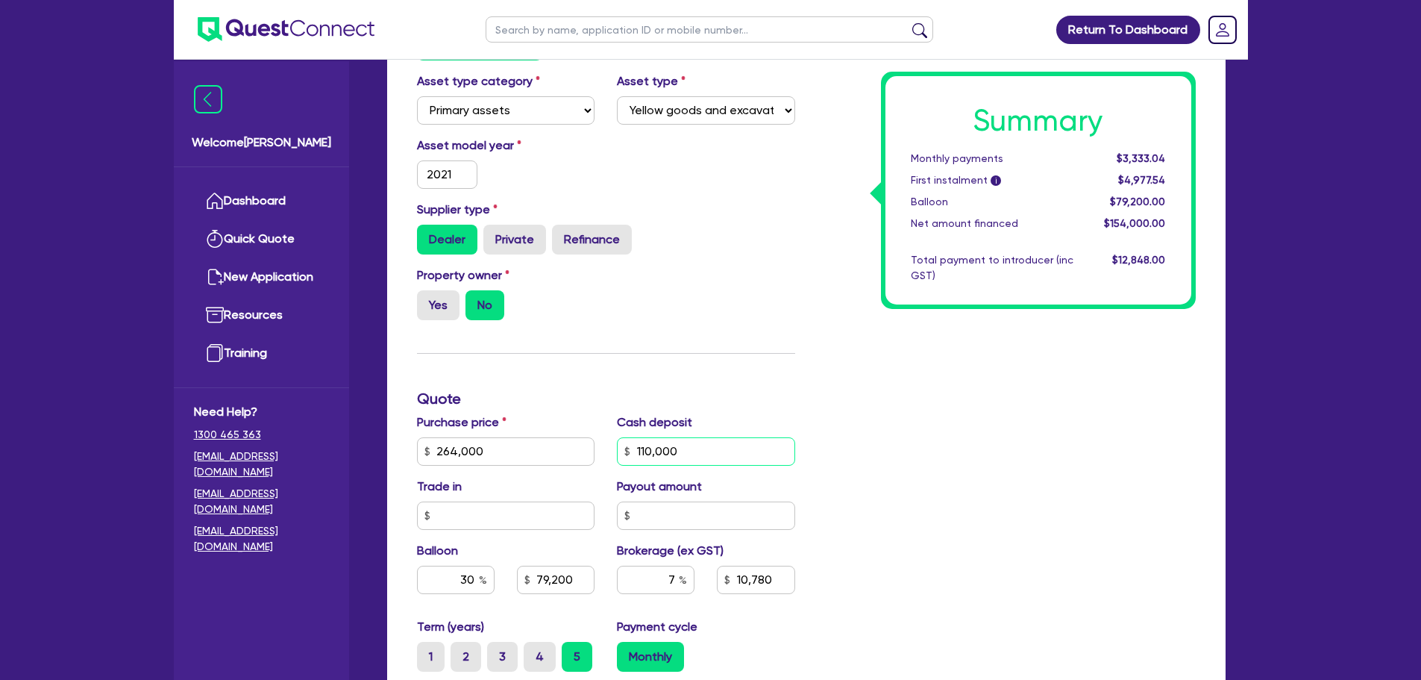
click at [713, 454] on input "110,000" at bounding box center [706, 451] width 178 height 28
type input "124,000"
type input "79,200"
type input "10,780"
type input "79,200"
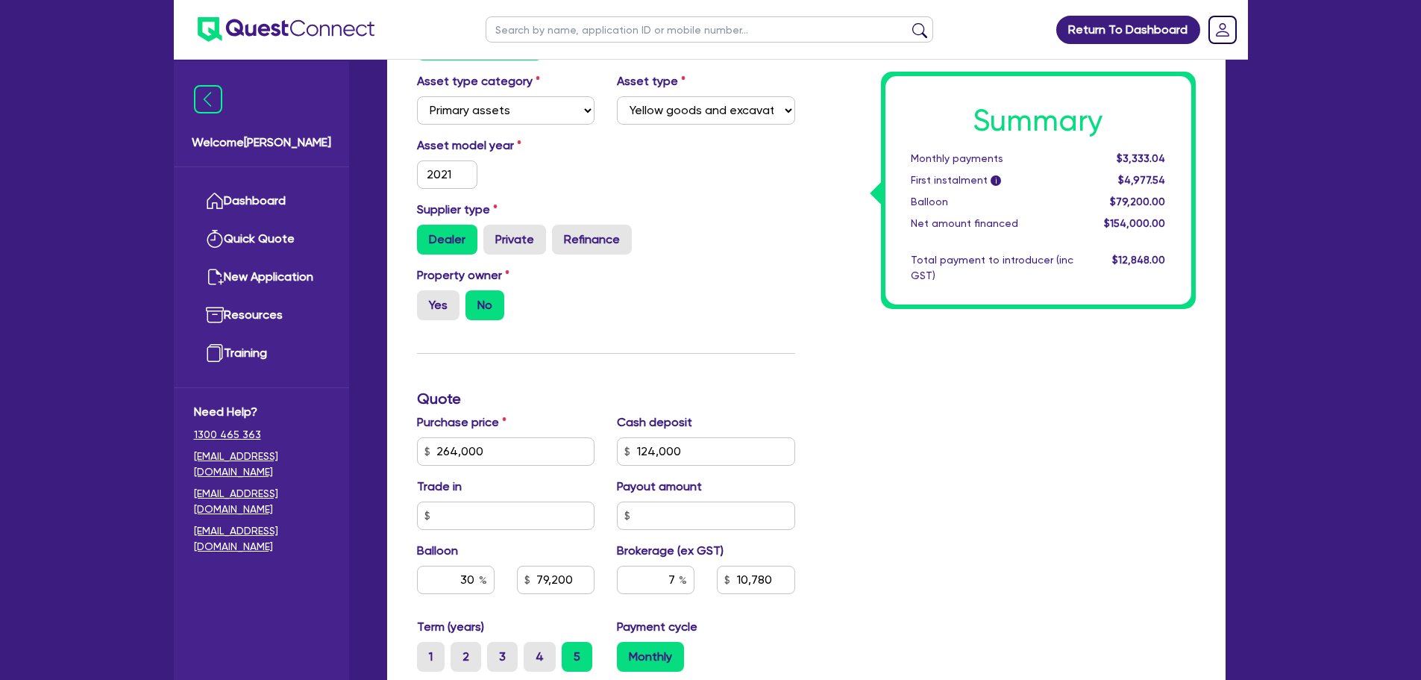
type input "9,800"
click at [892, 476] on div "Summary Monthly payments $3,333.04 First instalment i $4,977.54 Balloon $79,200…" at bounding box center [1007, 443] width 401 height 872
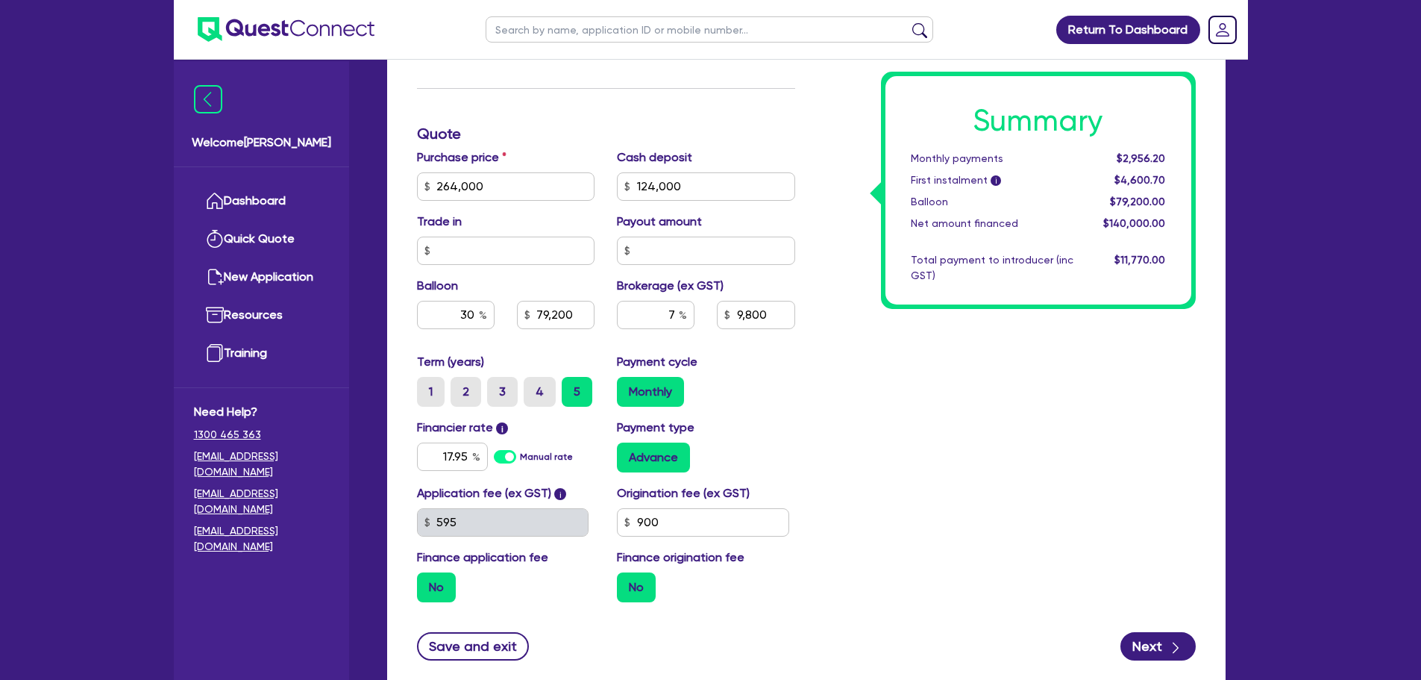
scroll to position [665, 0]
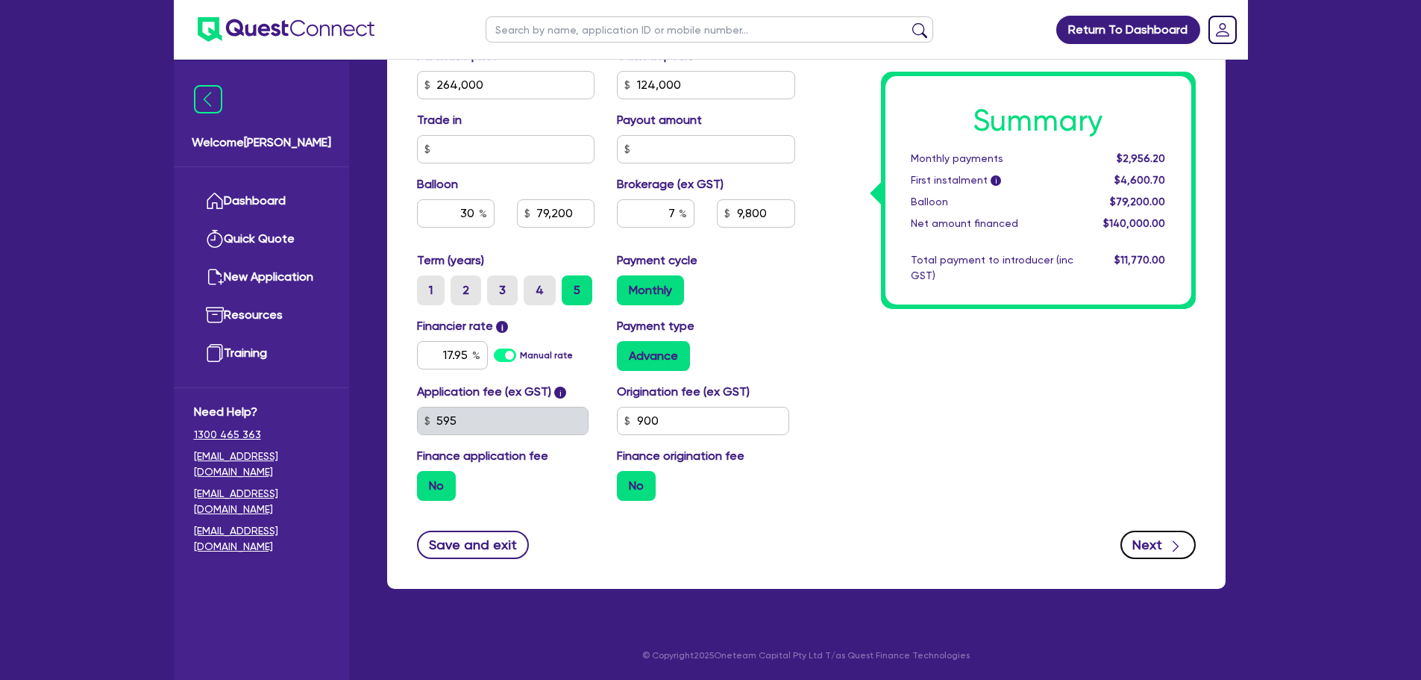
click at [1138, 534] on button "Next" at bounding box center [1158, 544] width 75 height 28
type input "79,200"
type input "9,800"
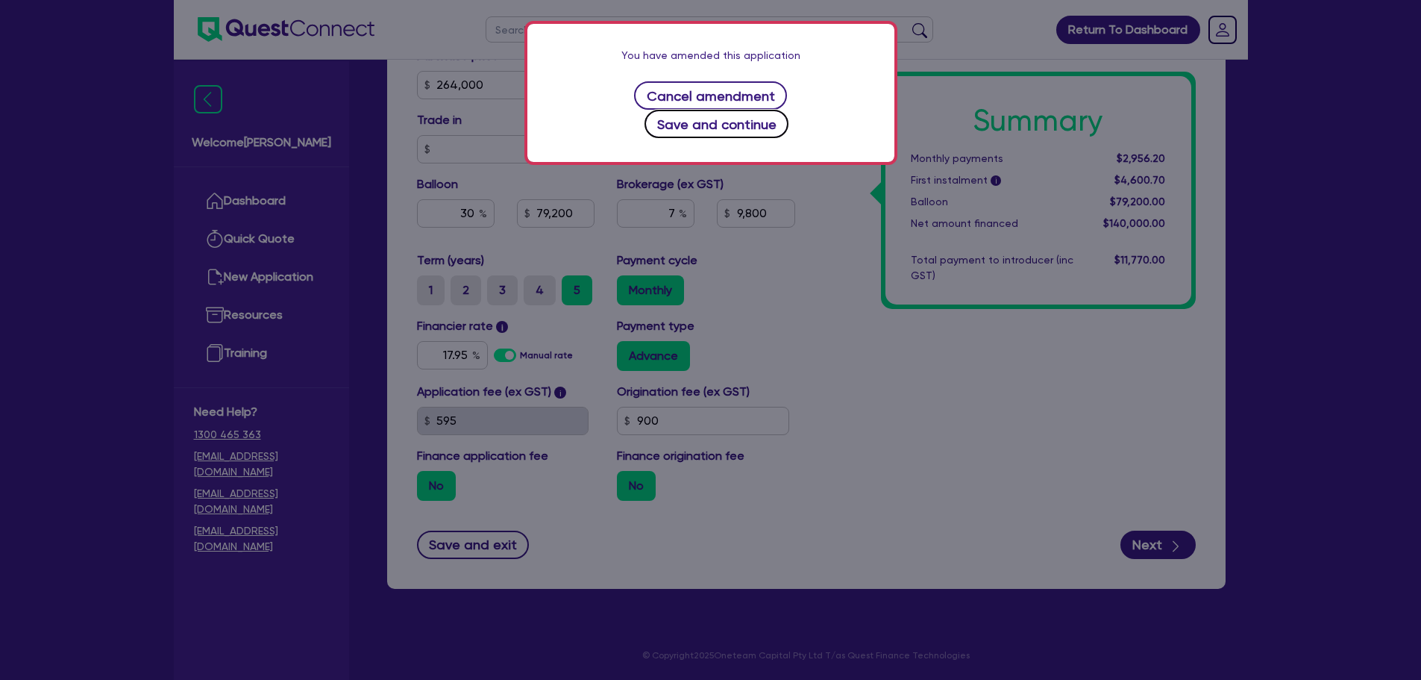
click at [789, 110] on button "Save and continue" at bounding box center [717, 124] width 144 height 28
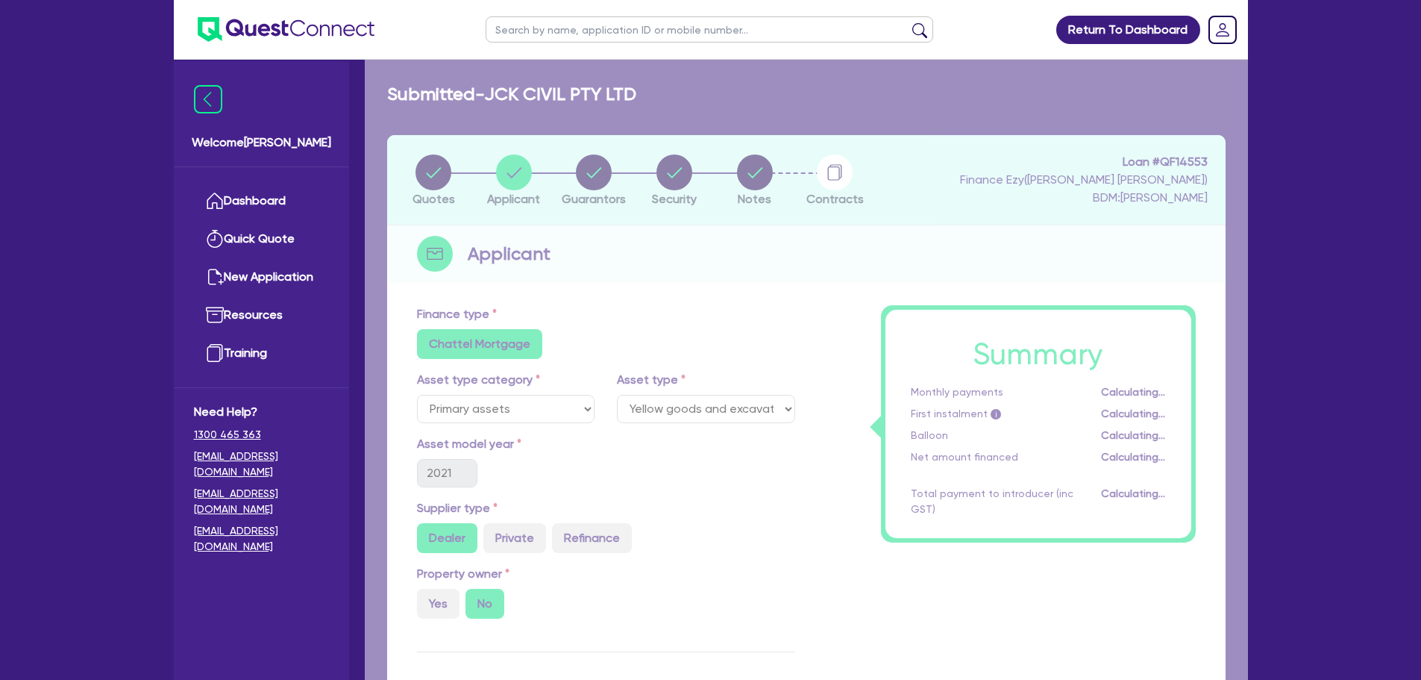
select select "COMPANY"
select select "BUILDING_CONSTRUCTION"
select select "BUSINESSES_INFRASTRUCTURE_PROJECT"
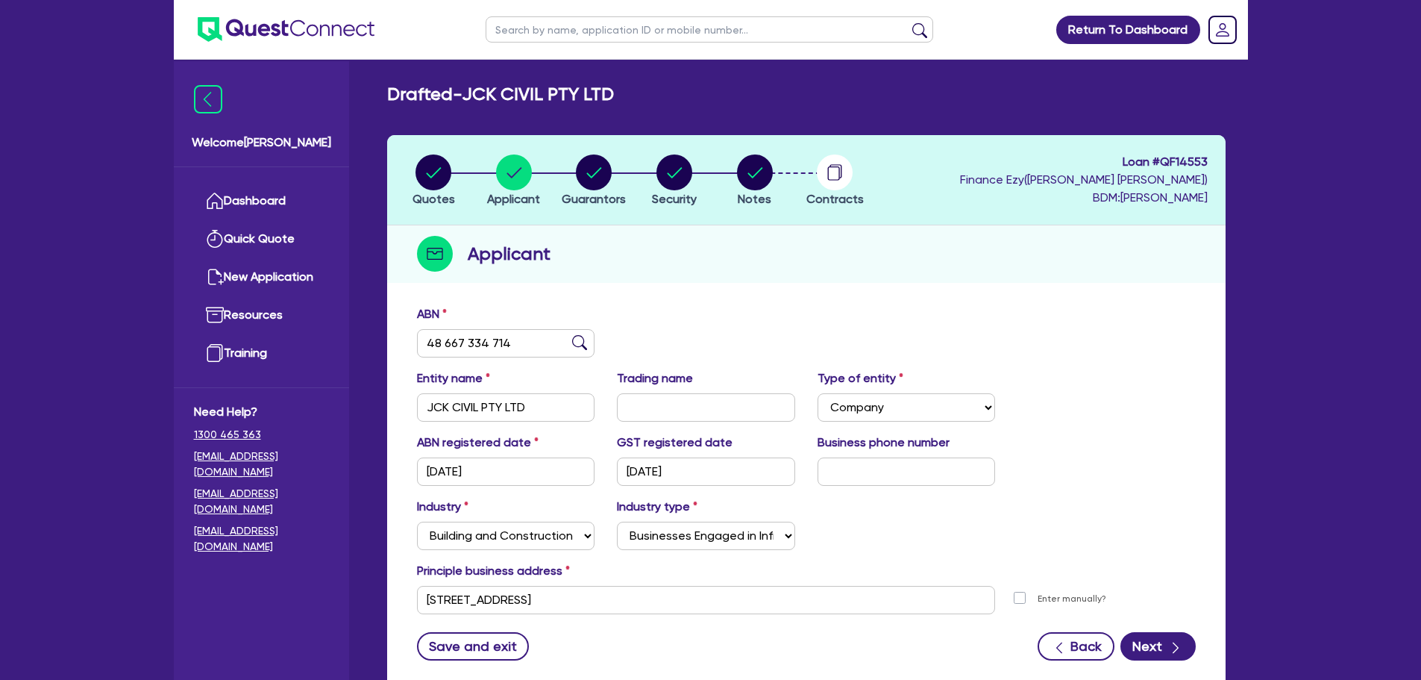
click at [1177, 666] on div "ABN 48 667 334 714 Entity name JCK CIVIL PTY LTD Trading name Type of entity Se…" at bounding box center [806, 494] width 839 height 392
click at [1176, 657] on button "Next" at bounding box center [1158, 646] width 75 height 28
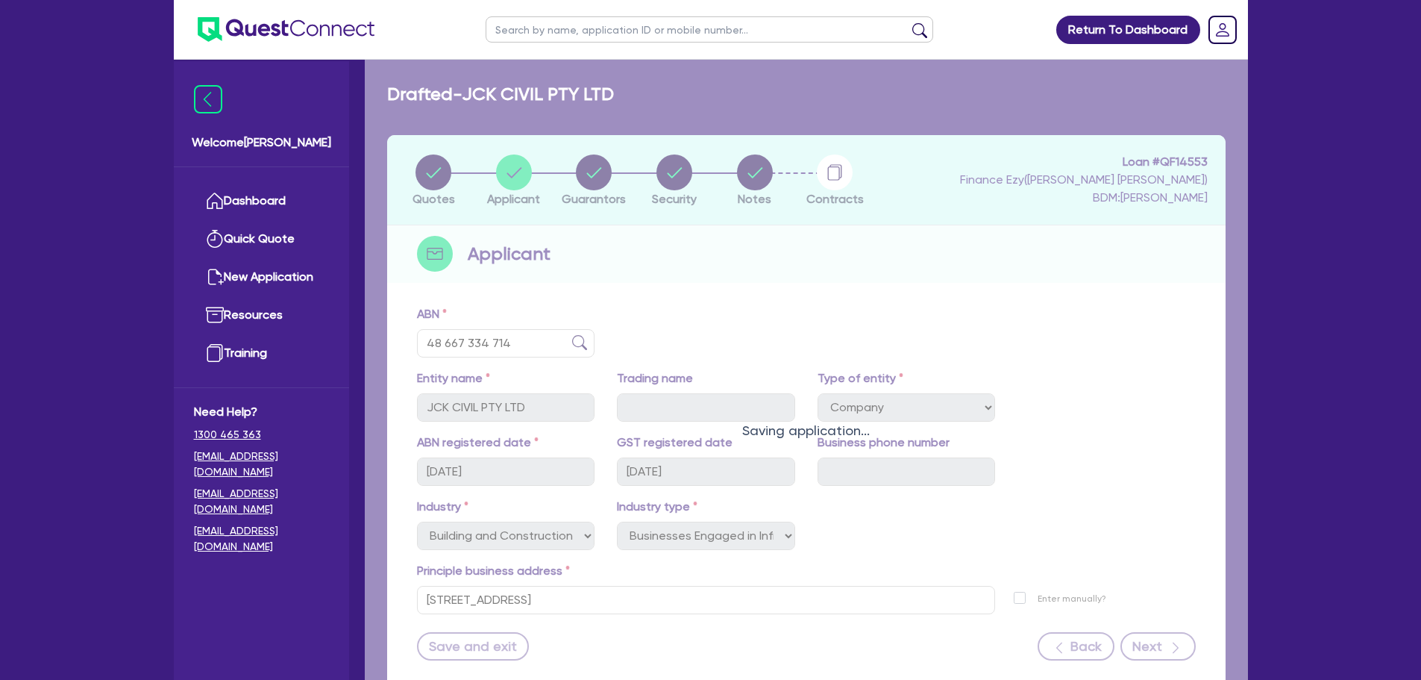
select select "MRS"
select select "QLD"
select select "MARRIED"
select select "CASH"
select select "HOUSEHOLD_PERSONAL"
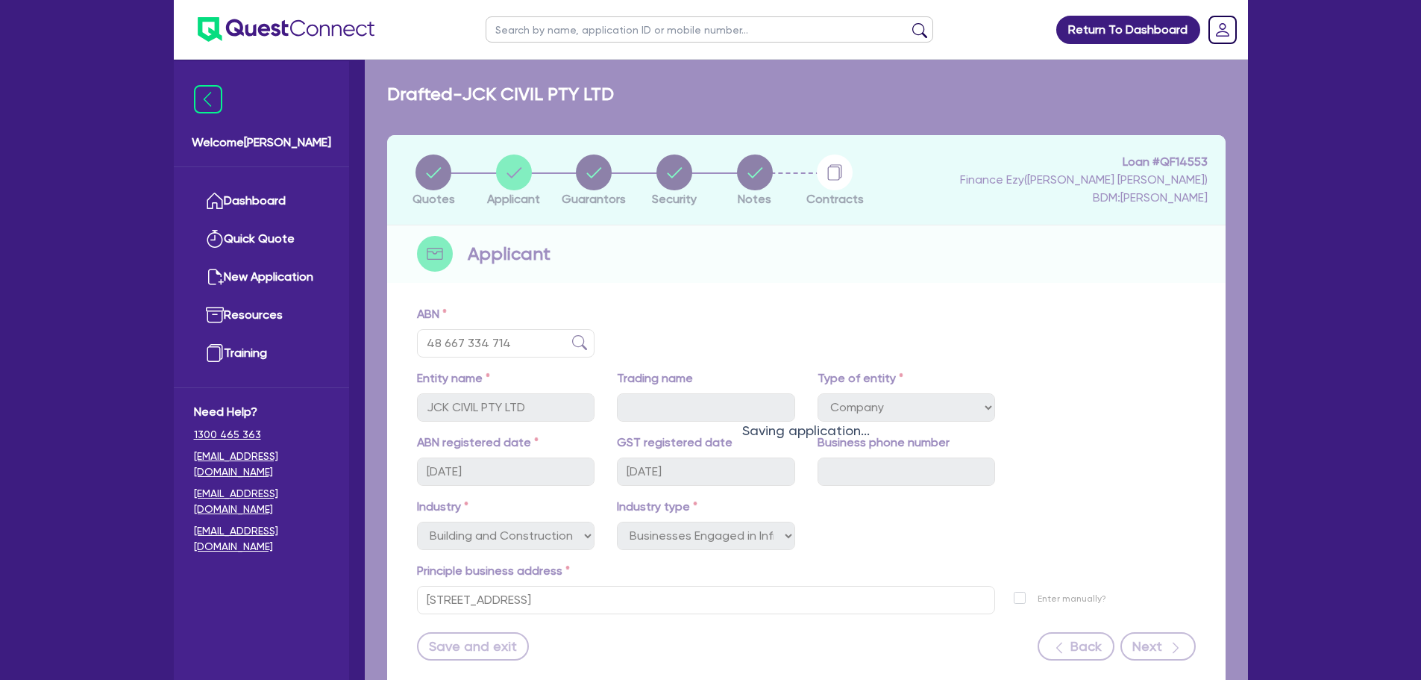
select select "EQUIPMENT"
select select "VEHICLE"
select select "VEHICLE_LOAN"
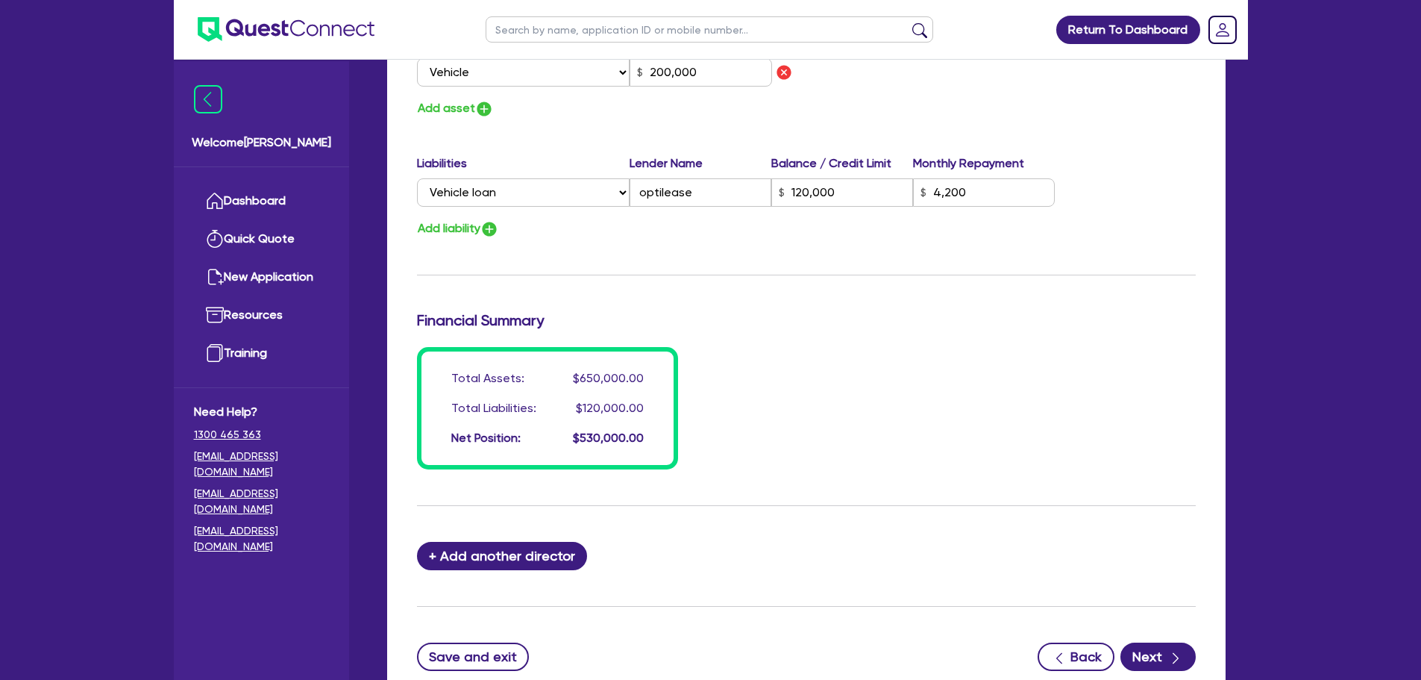
scroll to position [1154, 0]
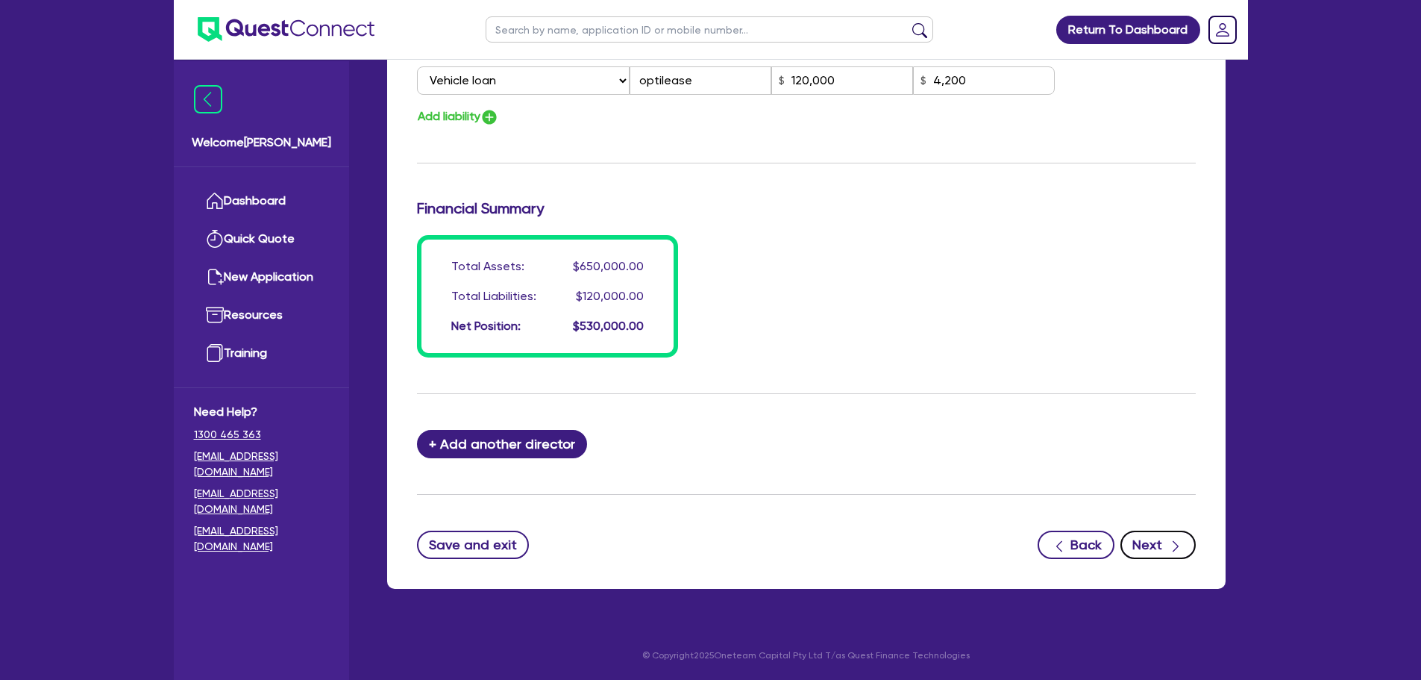
click at [1144, 546] on button "Next" at bounding box center [1158, 544] width 75 height 28
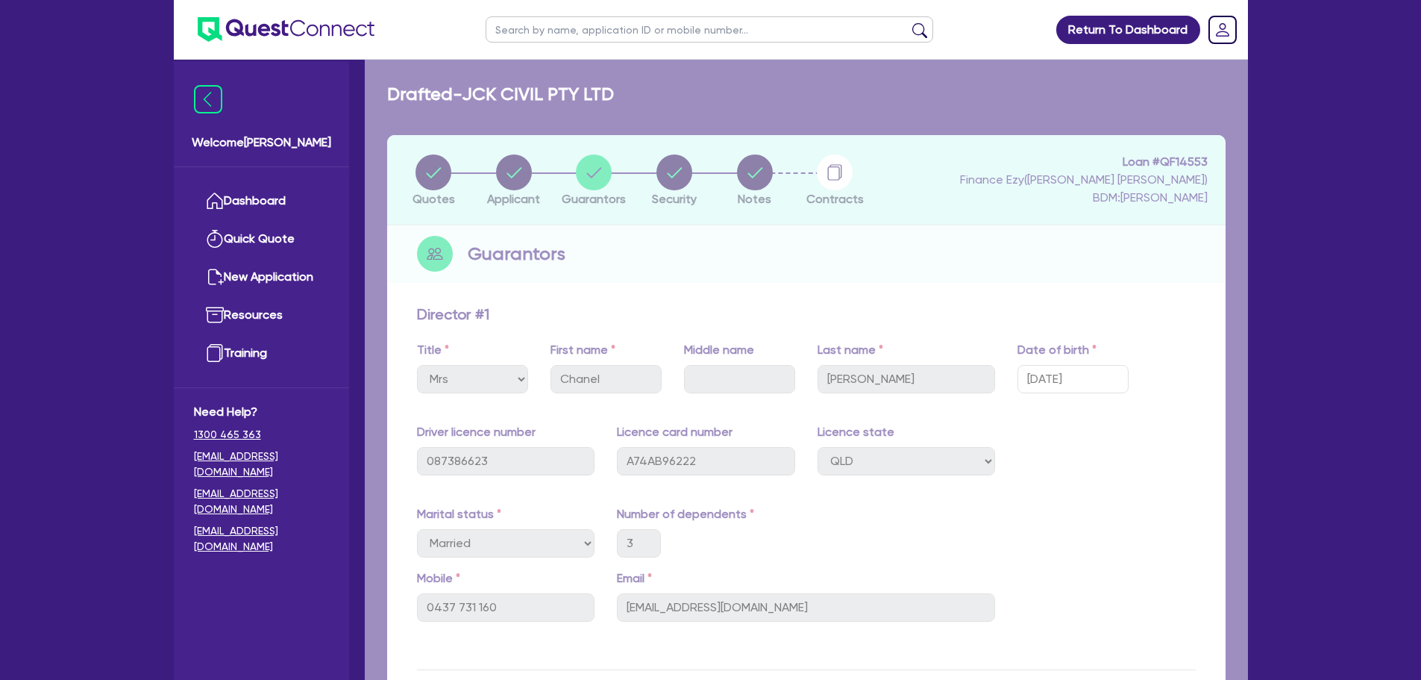
select select "PRIMARY_ASSETS"
select select "YELLOW_GOODS_AND_EXCAVATORS"
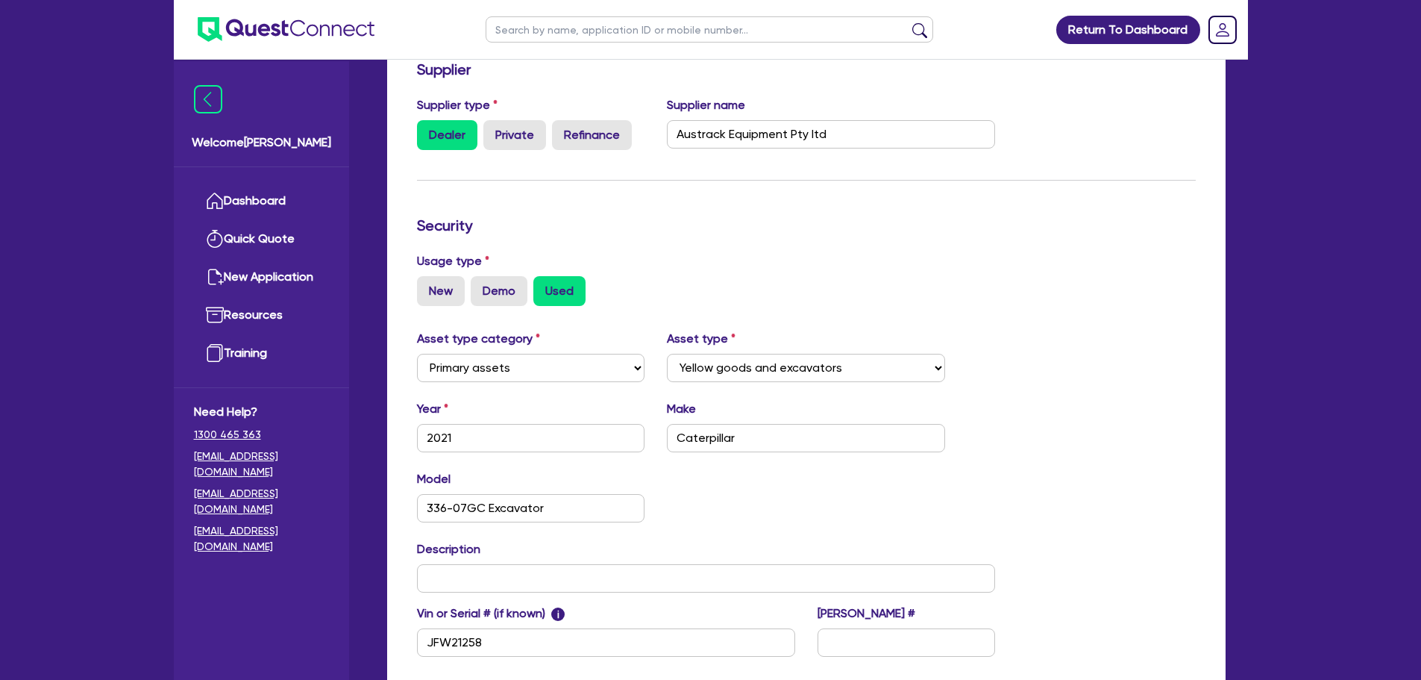
scroll to position [407, 0]
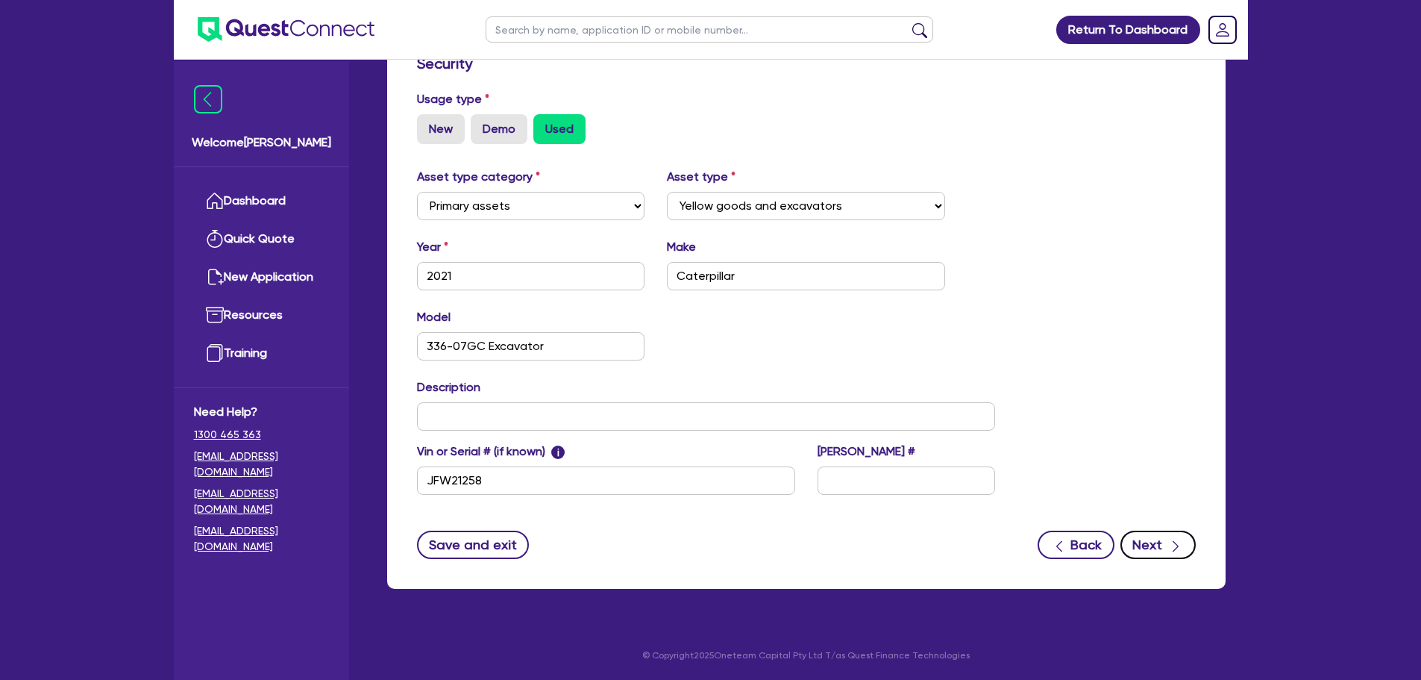
click at [1171, 542] on icon "button" at bounding box center [1175, 546] width 15 height 15
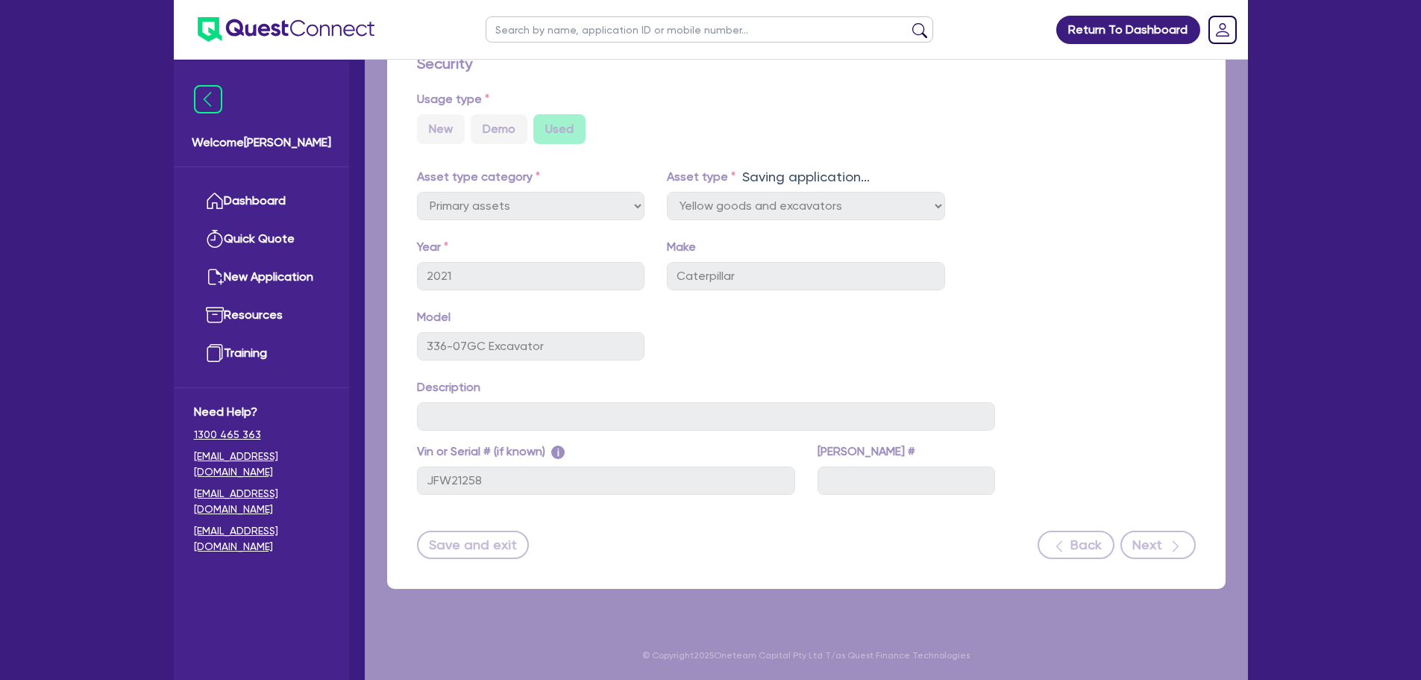
select select "Quest Finance - Own Book"
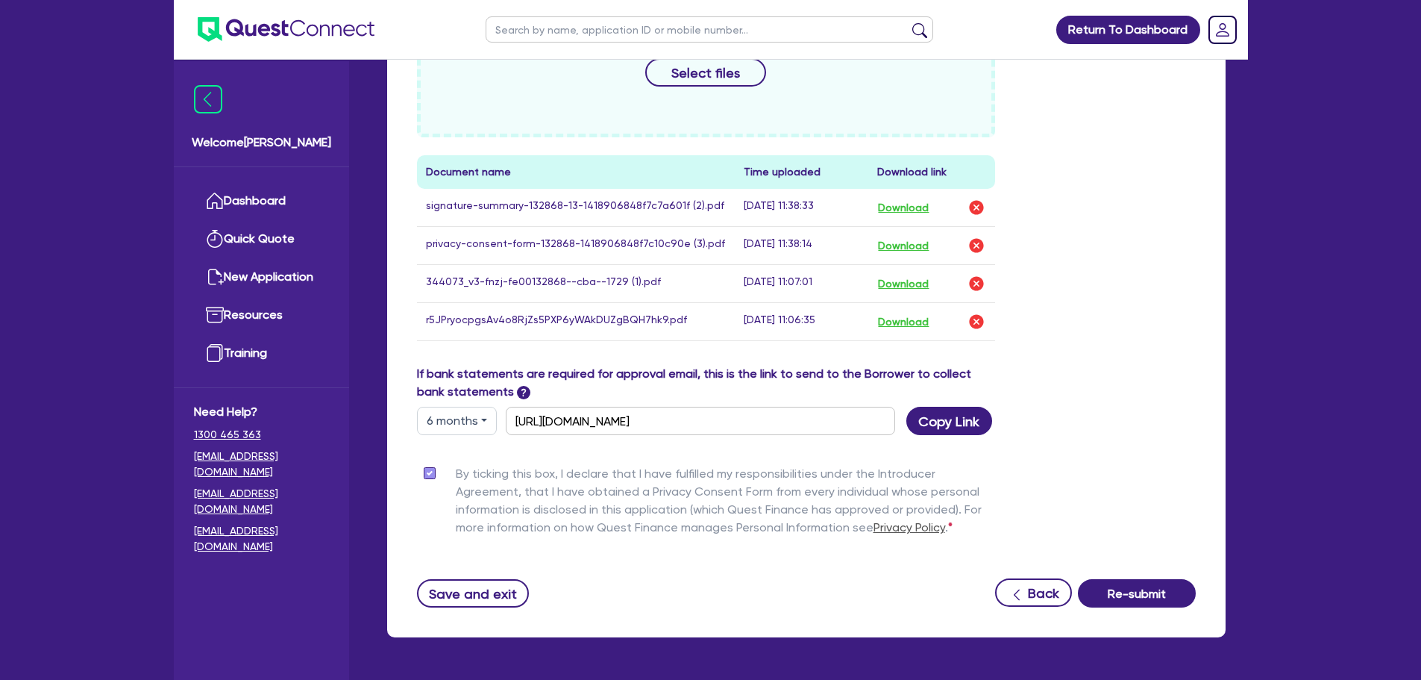
scroll to position [771, 0]
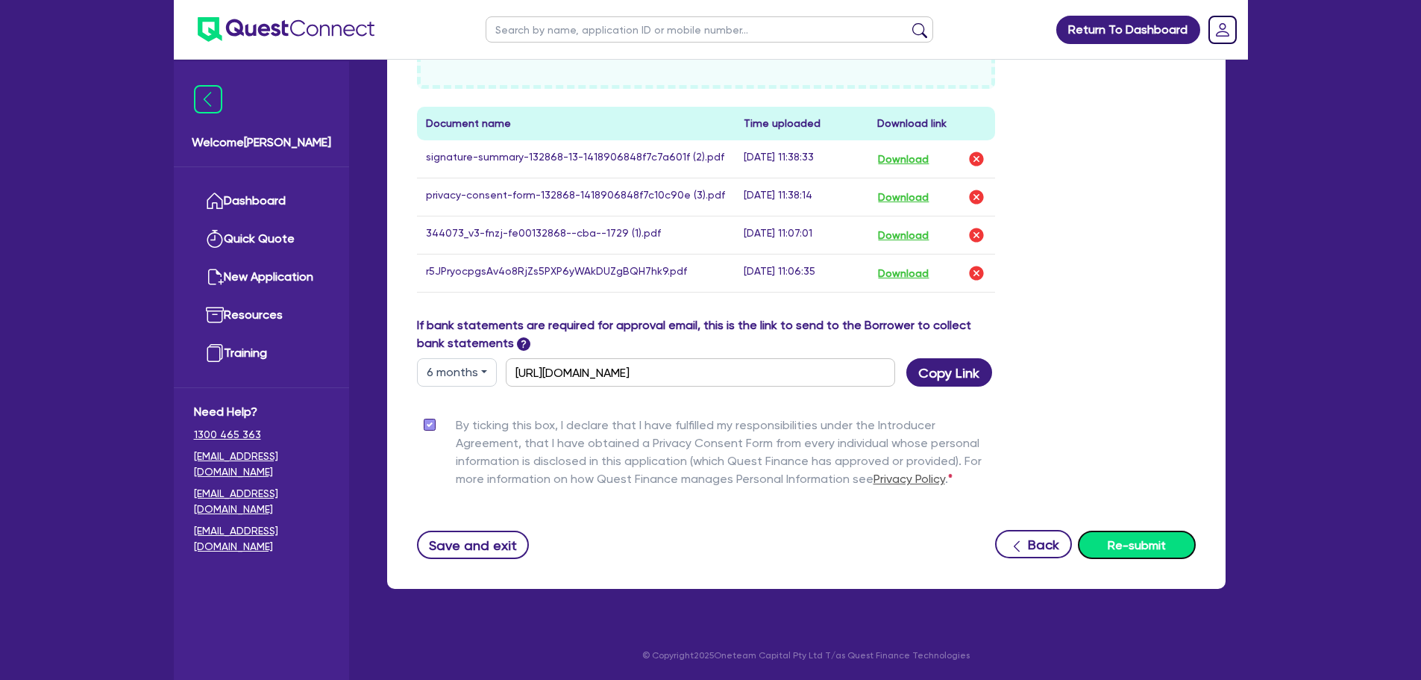
click at [1156, 539] on button "Re-submit" at bounding box center [1137, 544] width 118 height 28
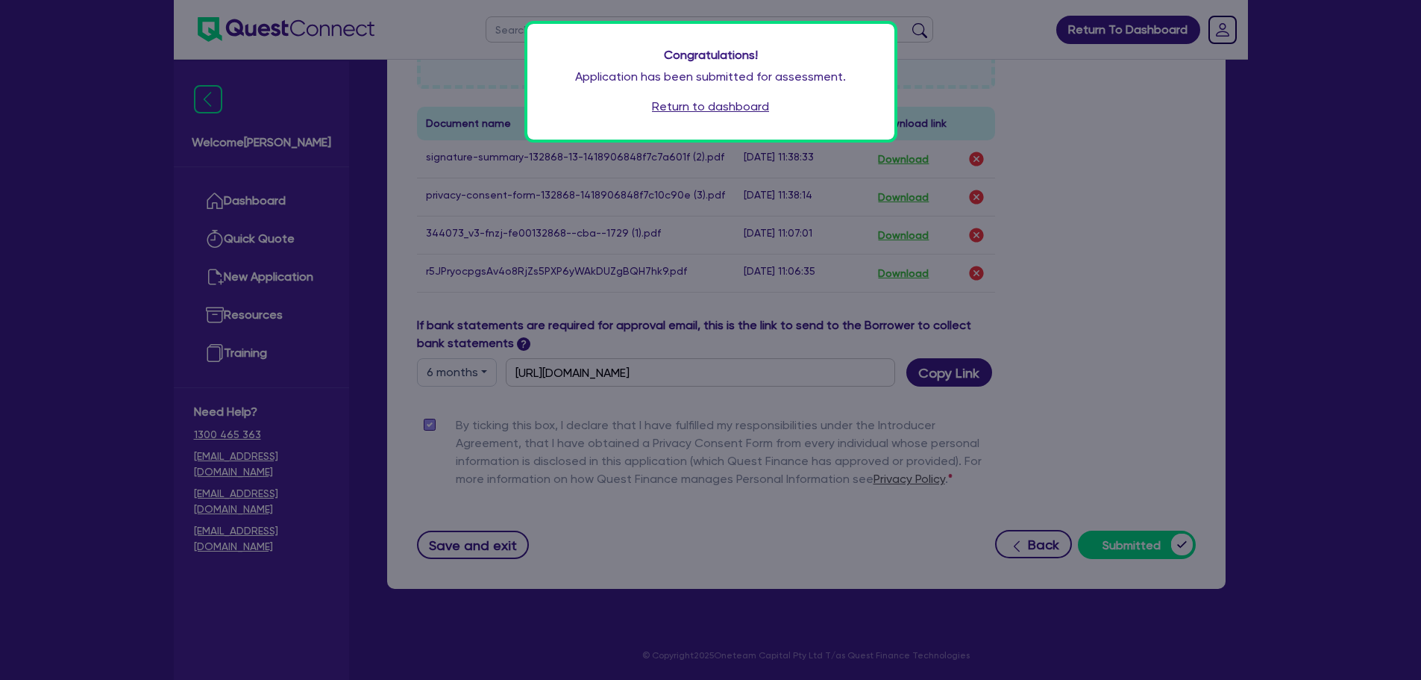
click at [740, 107] on link "Return to dashboard" at bounding box center [710, 107] width 117 height 18
